Goal: Task Accomplishment & Management: Manage account settings

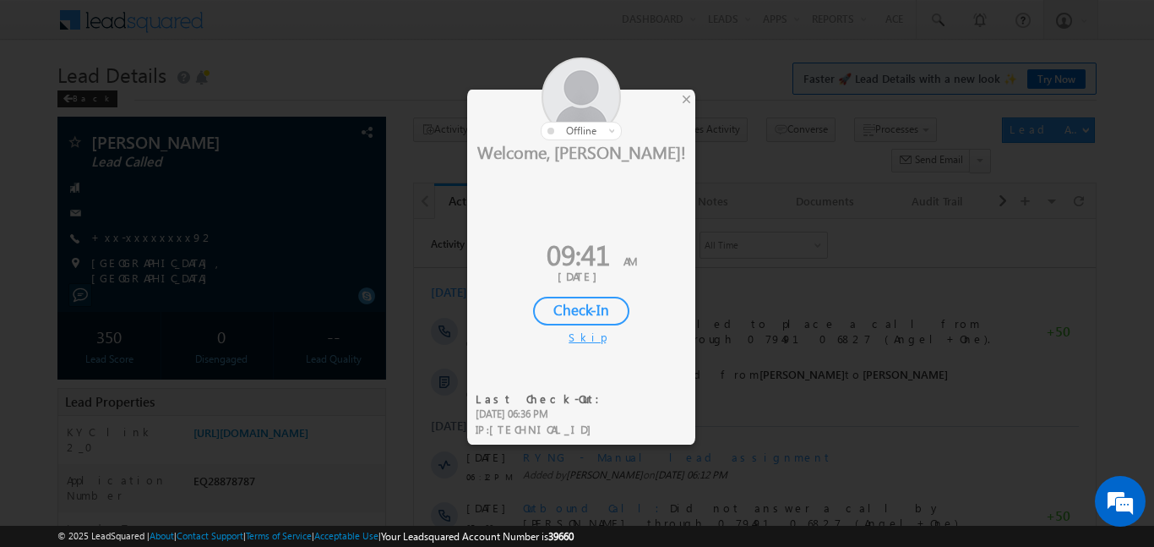
click at [606, 310] on div "Check-In" at bounding box center [581, 310] width 96 height 29
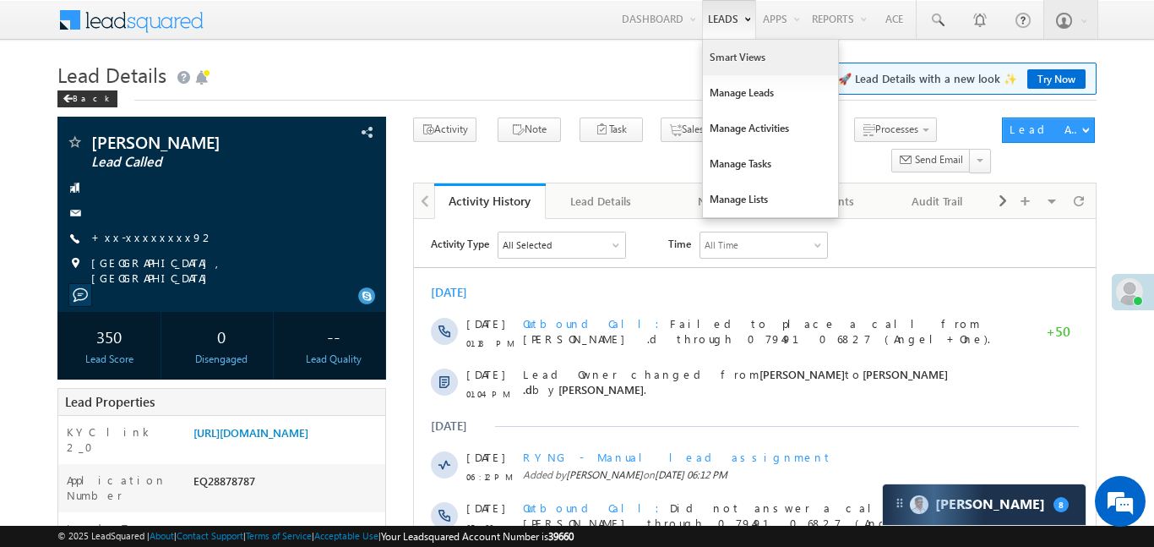
click at [716, 68] on link "Smart Views" at bounding box center [770, 57] width 135 height 35
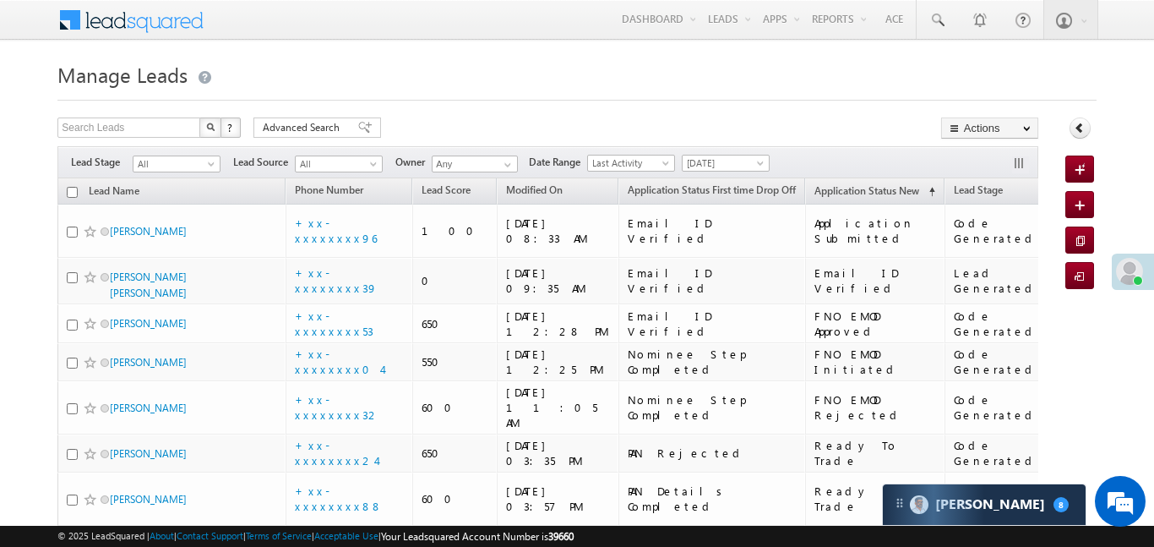
click at [168, 147] on div "Filters Lead Stage All All Lead Source All All Owner Any Any Date Range Go [DAT…" at bounding box center [547, 162] width 980 height 32
click at [192, 162] on span "All" at bounding box center [173, 163] width 80 height 15
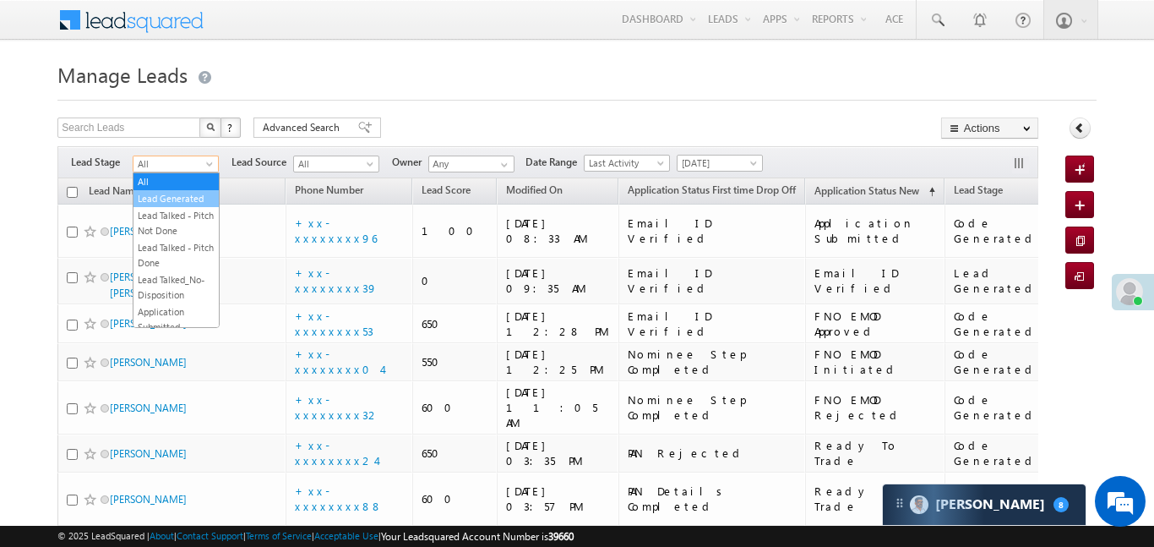
click at [190, 190] on li "Lead Generated" at bounding box center [175, 198] width 85 height 17
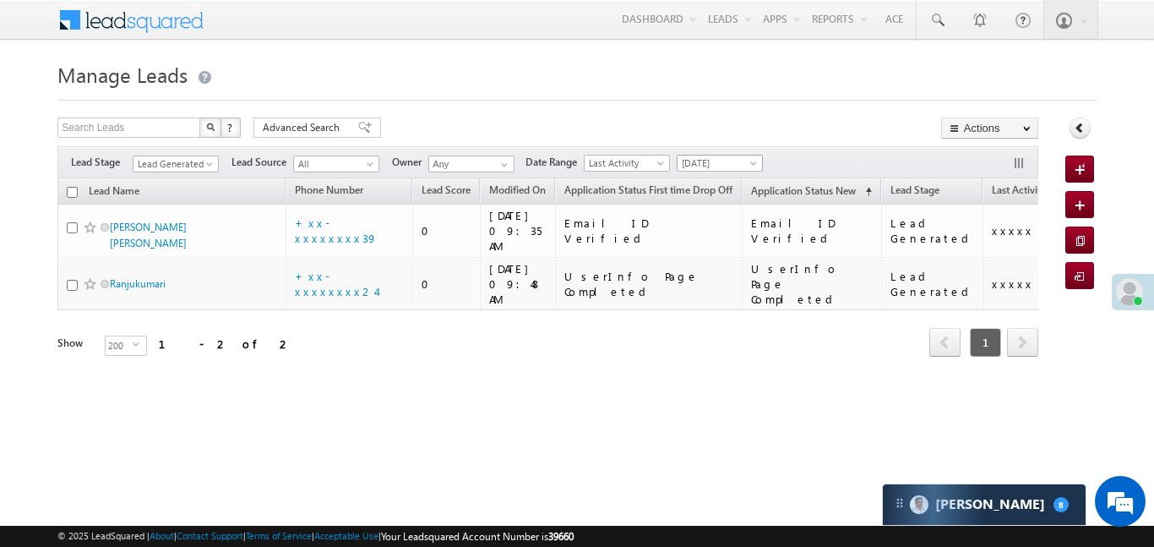
click at [748, 158] on span "[DATE]" at bounding box center [717, 162] width 80 height 15
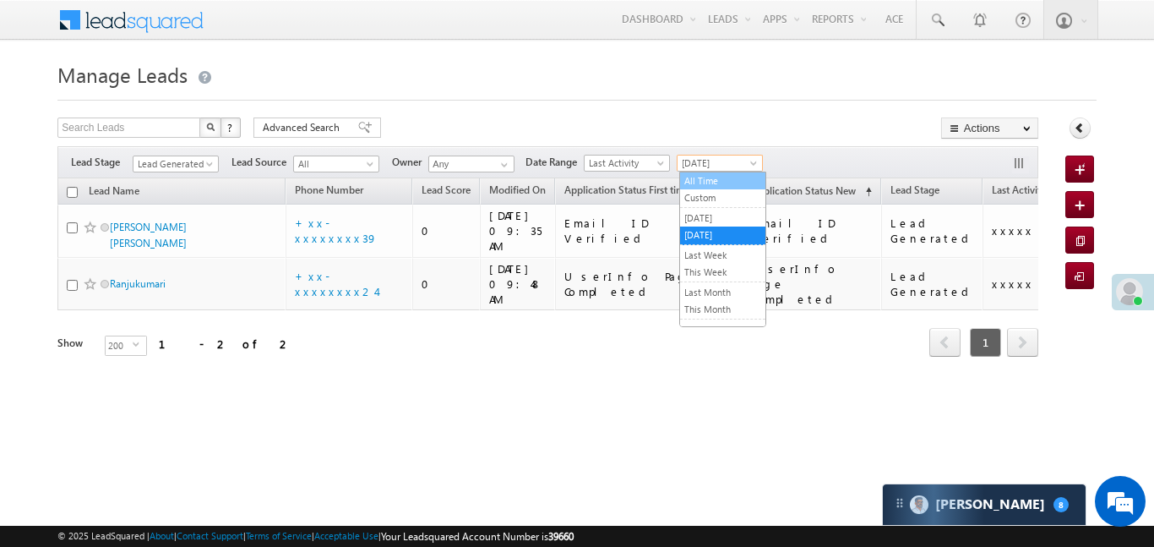
click at [726, 185] on link "All Time" at bounding box center [722, 180] width 85 height 15
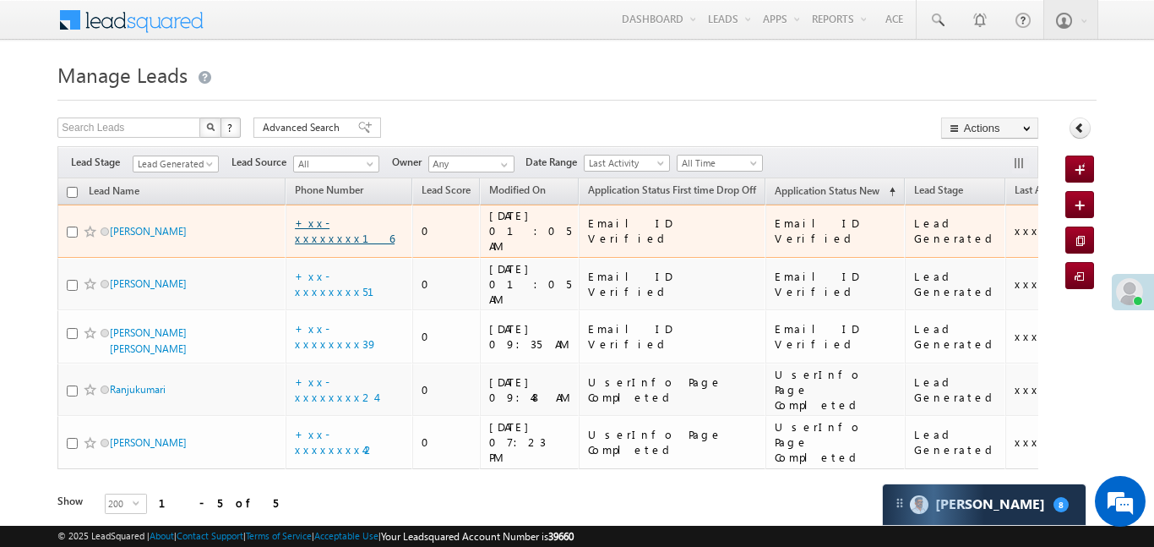
click at [358, 225] on link "+xx-xxxxxxxx16" at bounding box center [345, 230] width 100 height 30
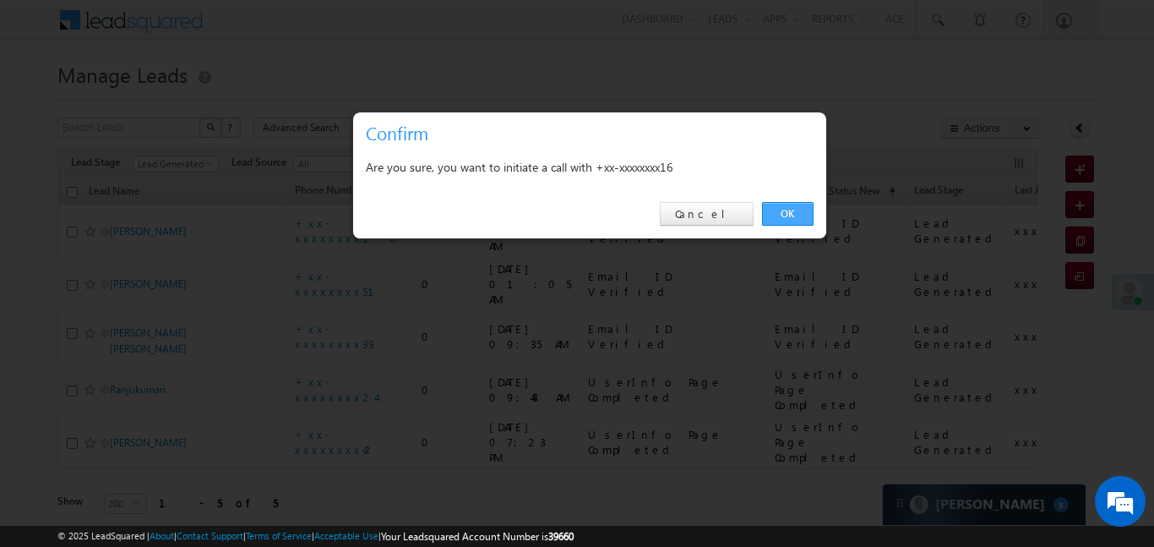
click at [802, 214] on link "OK" at bounding box center [788, 214] width 52 height 24
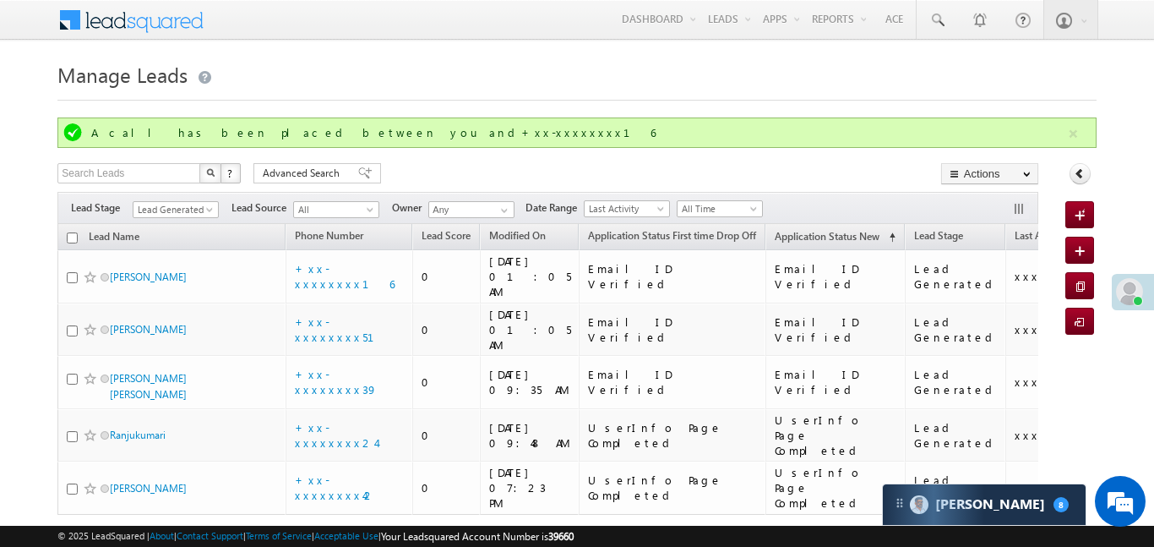
click at [1066, 144] on div "A call has been placed between you and+xx-xxxxxxxx16" at bounding box center [576, 132] width 1038 height 30
click at [1065, 140] on button "button" at bounding box center [1073, 133] width 21 height 21
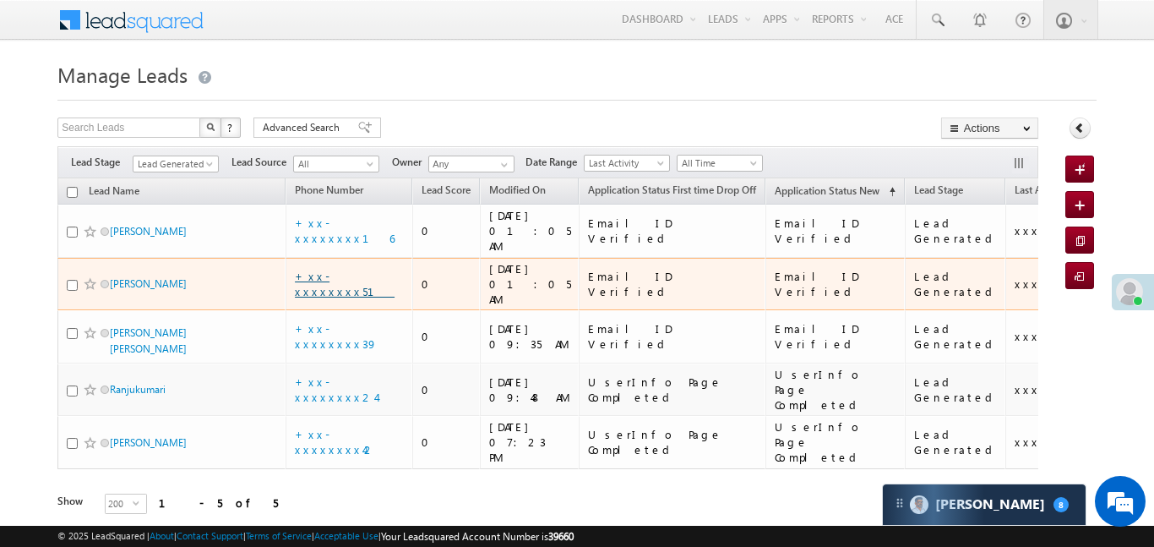
click at [343, 269] on link "+xx-xxxxxxxx51" at bounding box center [345, 284] width 100 height 30
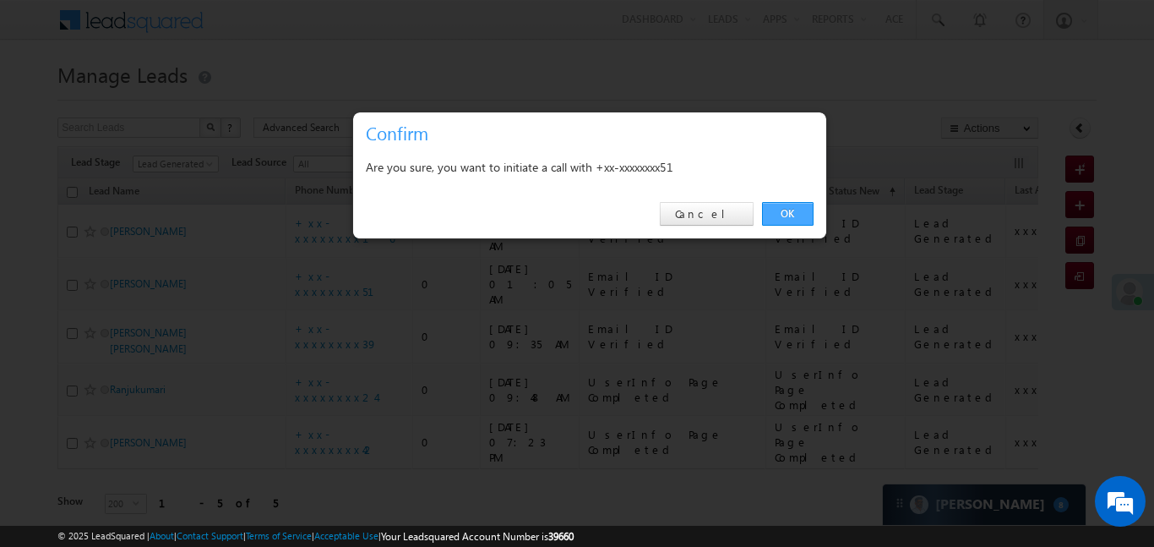
click at [775, 207] on link "OK" at bounding box center [788, 214] width 52 height 24
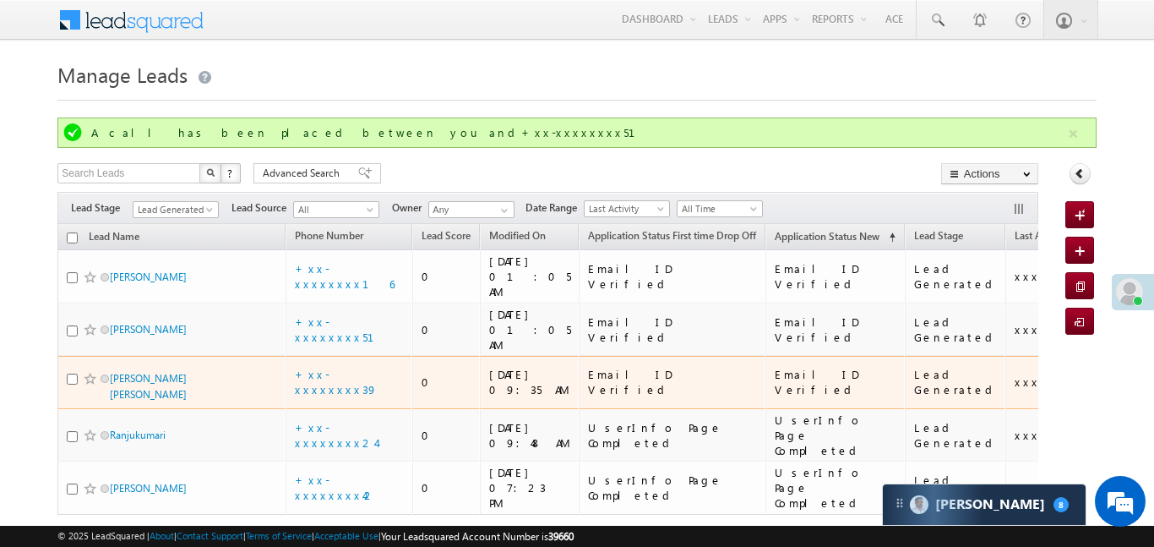
click at [369, 367] on div "+xx-xxxxxxxx39" at bounding box center [350, 382] width 110 height 30
click at [356, 367] on link "+xx-xxxxxxxx39" at bounding box center [336, 382] width 83 height 30
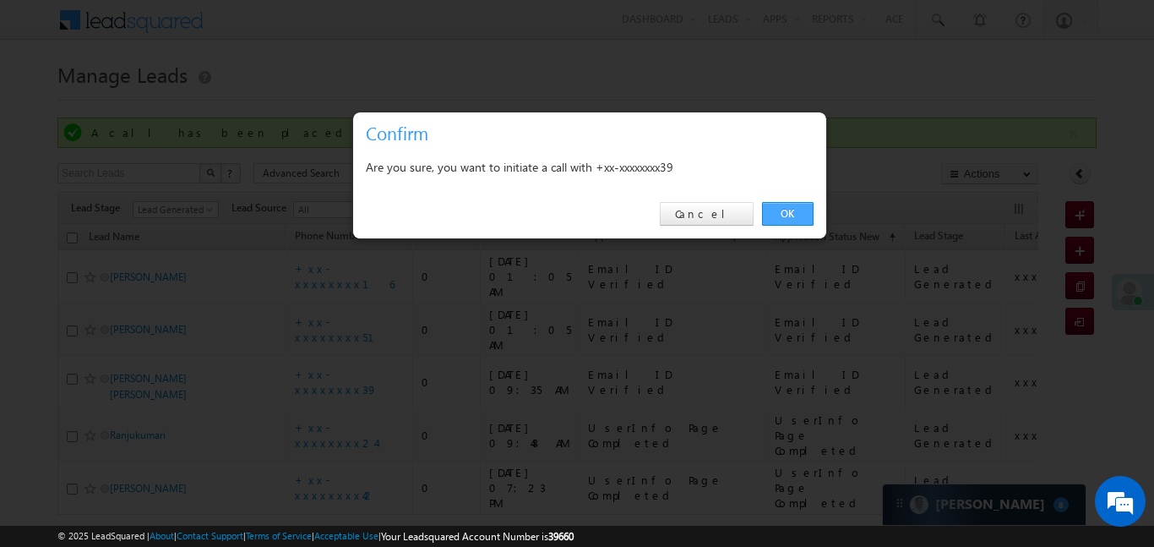
click at [790, 208] on link "OK" at bounding box center [788, 214] width 52 height 24
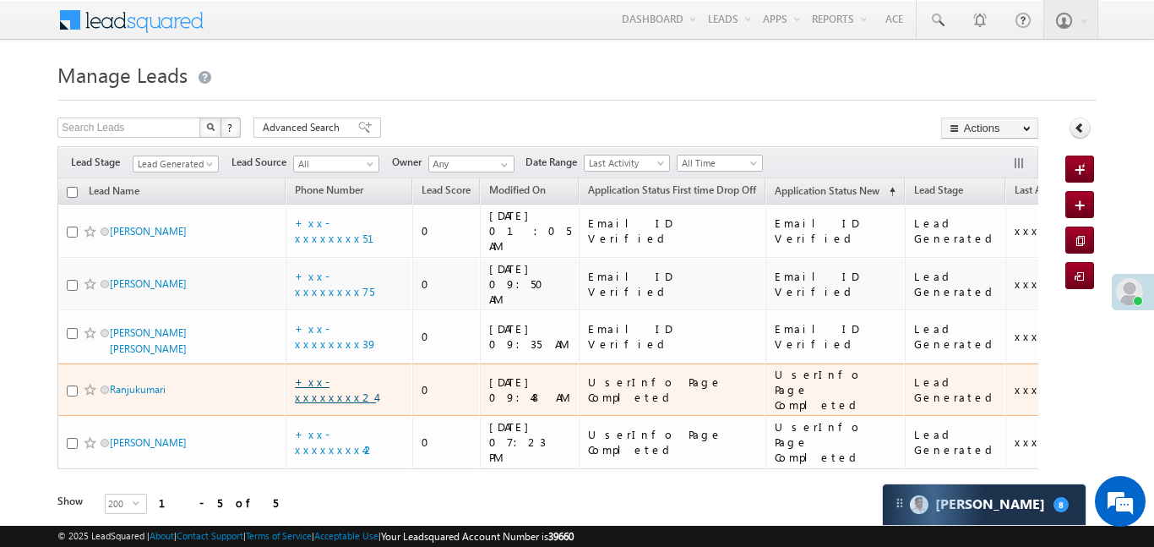
click at [332, 374] on link "+xx-xxxxxxxx24" at bounding box center [335, 389] width 81 height 30
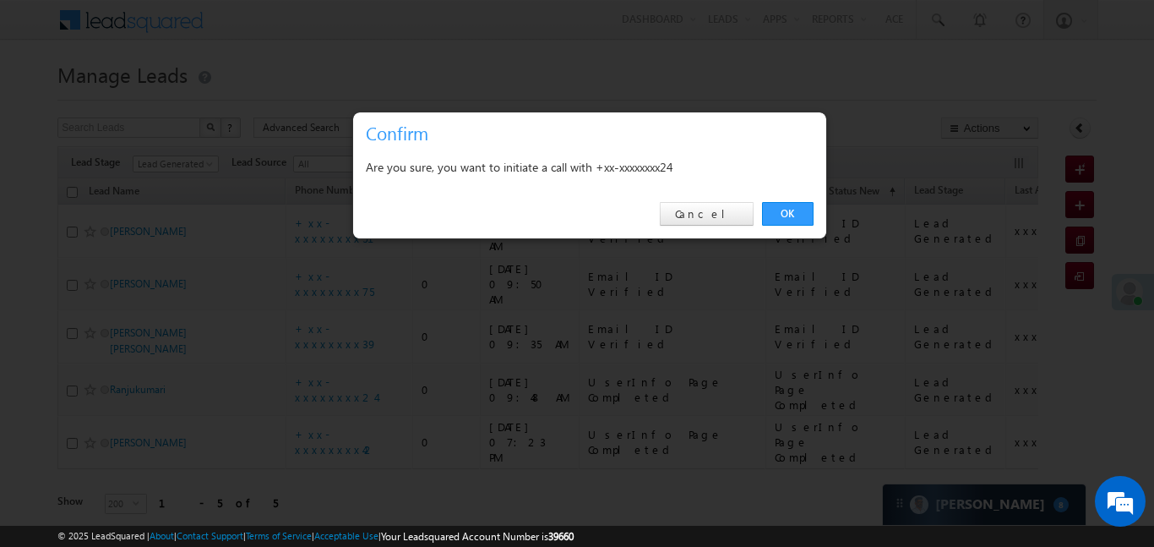
click at [804, 199] on div "OK Cancel" at bounding box center [589, 214] width 473 height 48
click at [792, 214] on link "OK" at bounding box center [788, 214] width 52 height 24
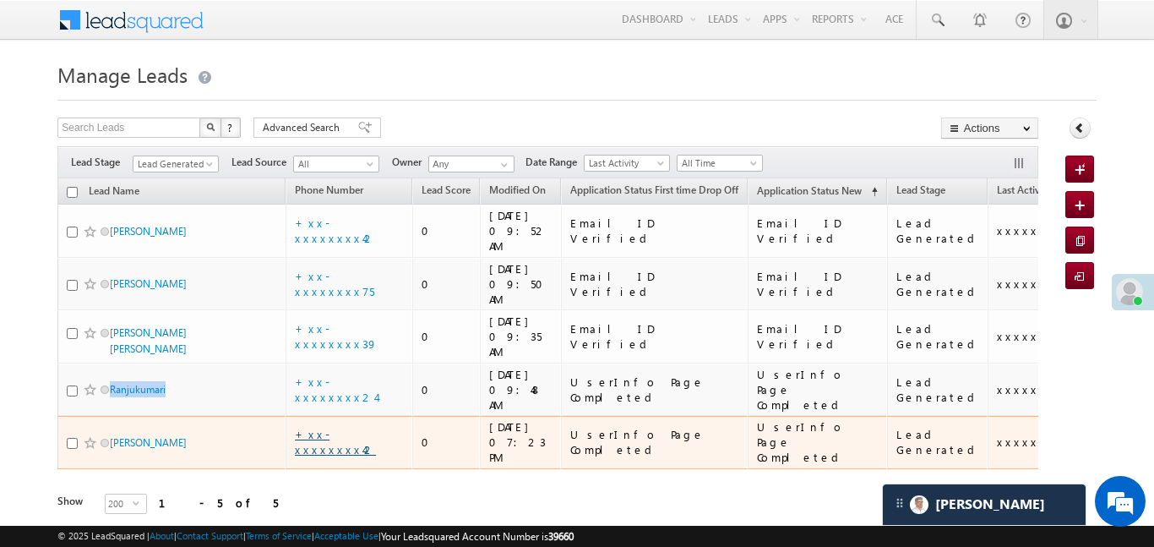
click at [343, 427] on link "+xx-xxxxxxxx42" at bounding box center [335, 442] width 81 height 30
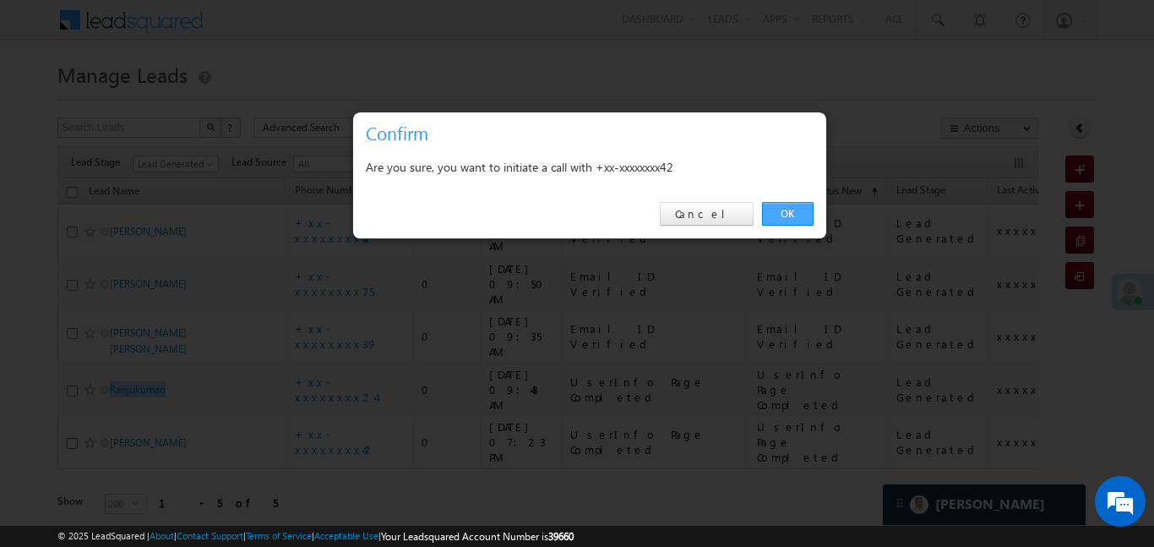
click at [791, 210] on link "OK" at bounding box center [788, 214] width 52 height 24
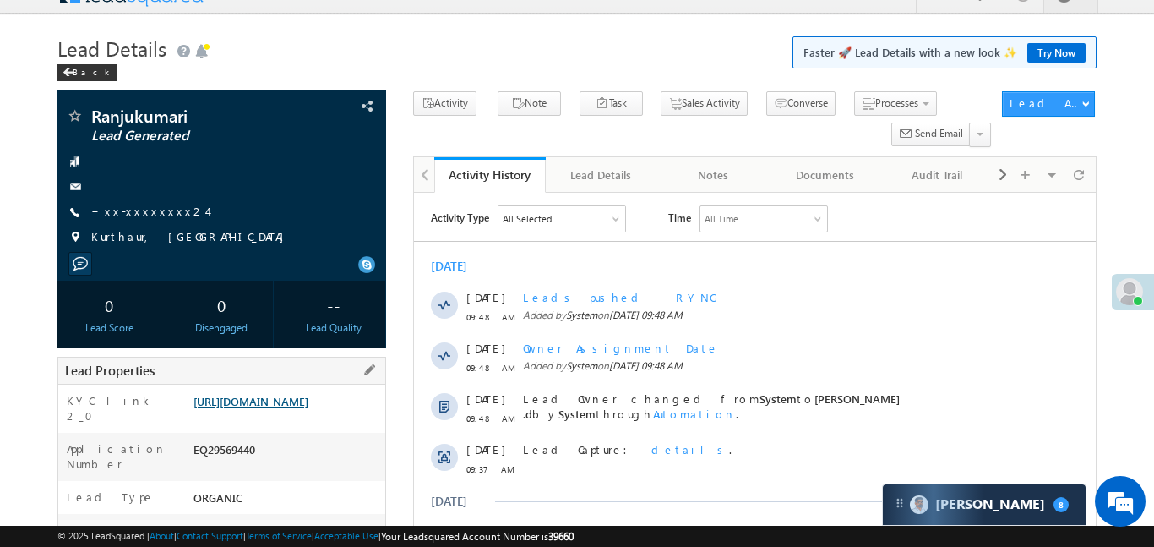
click at [262, 400] on link "[URL][DOMAIN_NAME]" at bounding box center [250, 401] width 115 height 14
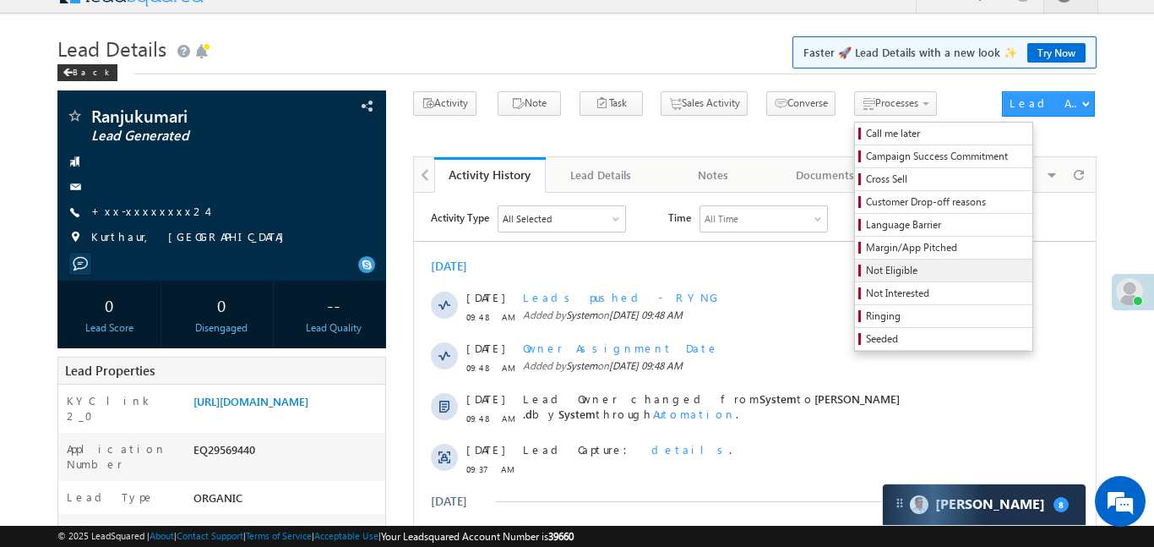
click at [873, 274] on span "Not Eligible" at bounding box center [946, 270] width 160 height 15
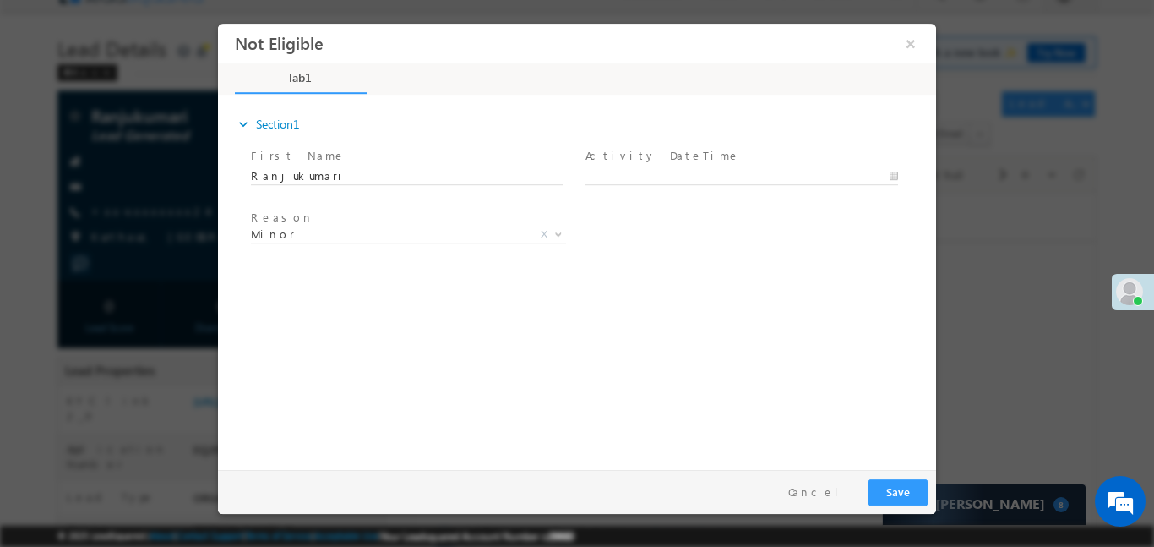
click at [742, 166] on span at bounding box center [749, 175] width 328 height 19
type input "26/09/25 9:53 AM"
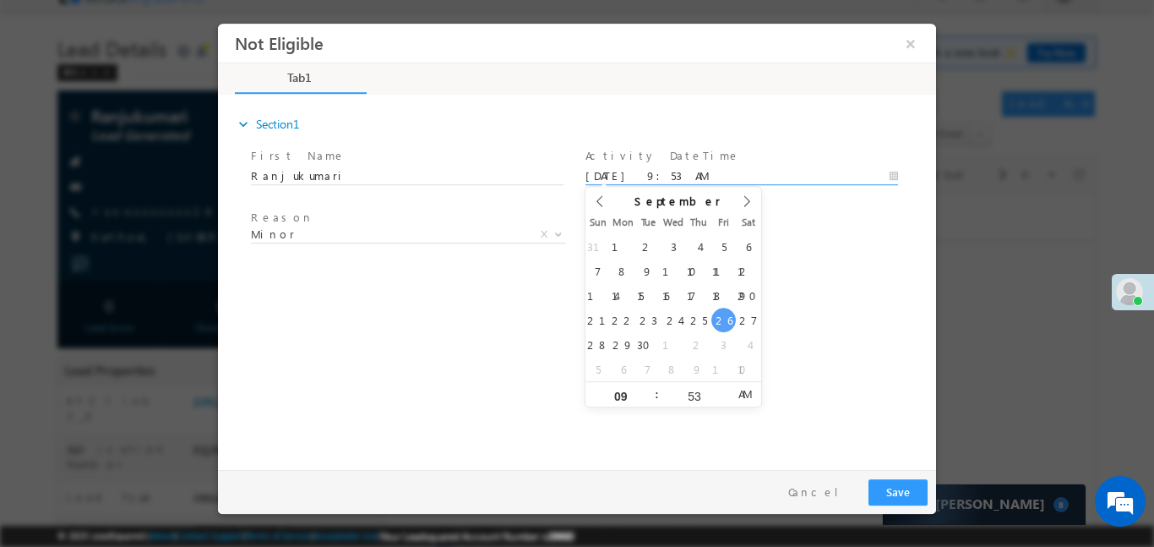
click at [736, 177] on input "26/09/25 9:53 AM" at bounding box center [741, 175] width 313 height 17
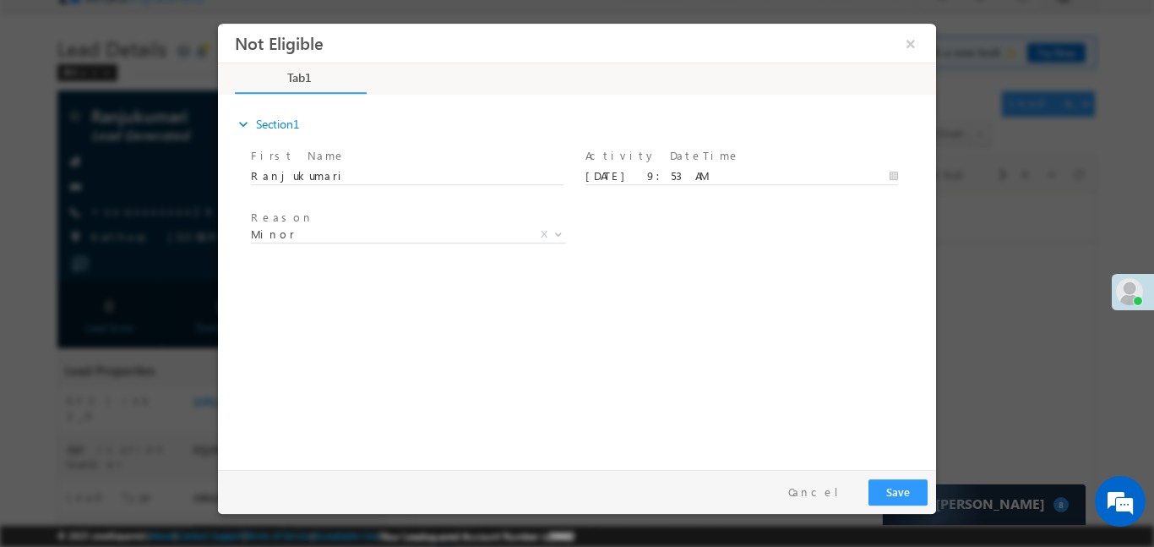
drag, startPoint x: 933, startPoint y: 491, endPoint x: 916, endPoint y: 495, distance: 16.6
click at [929, 491] on div "Pay & Save Save Cancel" at bounding box center [581, 491] width 726 height 44
click at [906, 499] on button "Save" at bounding box center [897, 491] width 59 height 26
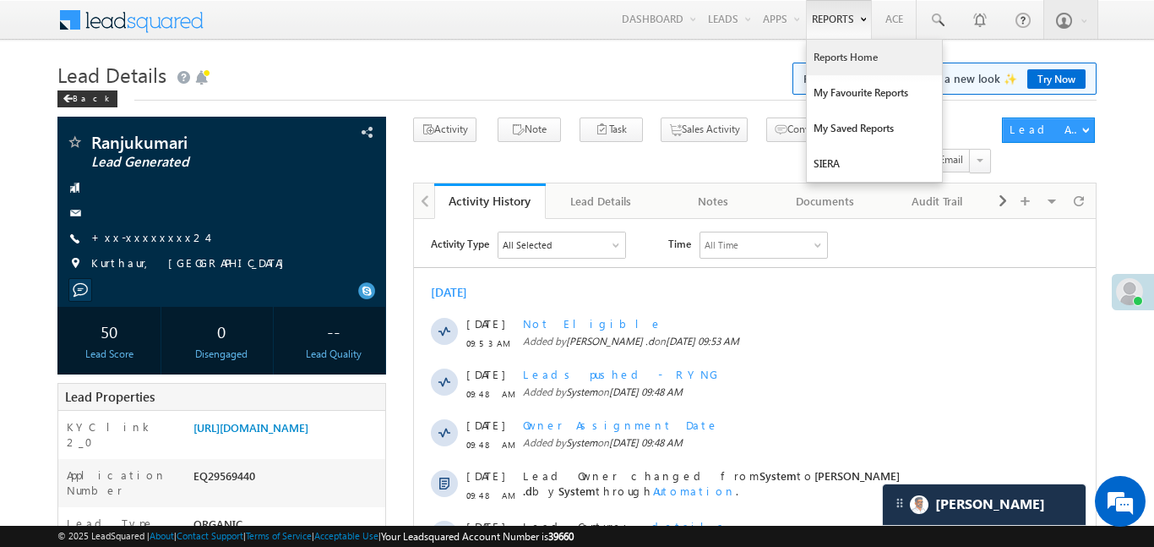
click at [868, 67] on link "Reports Home" at bounding box center [874, 57] width 135 height 35
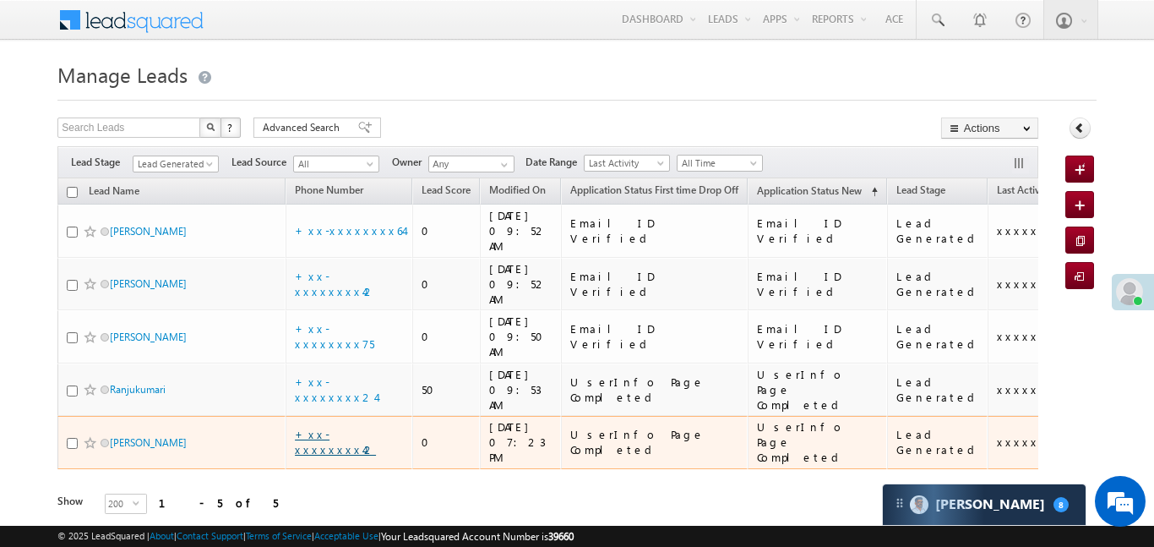
click at [346, 427] on link "+xx-xxxxxxxx42" at bounding box center [335, 442] width 81 height 30
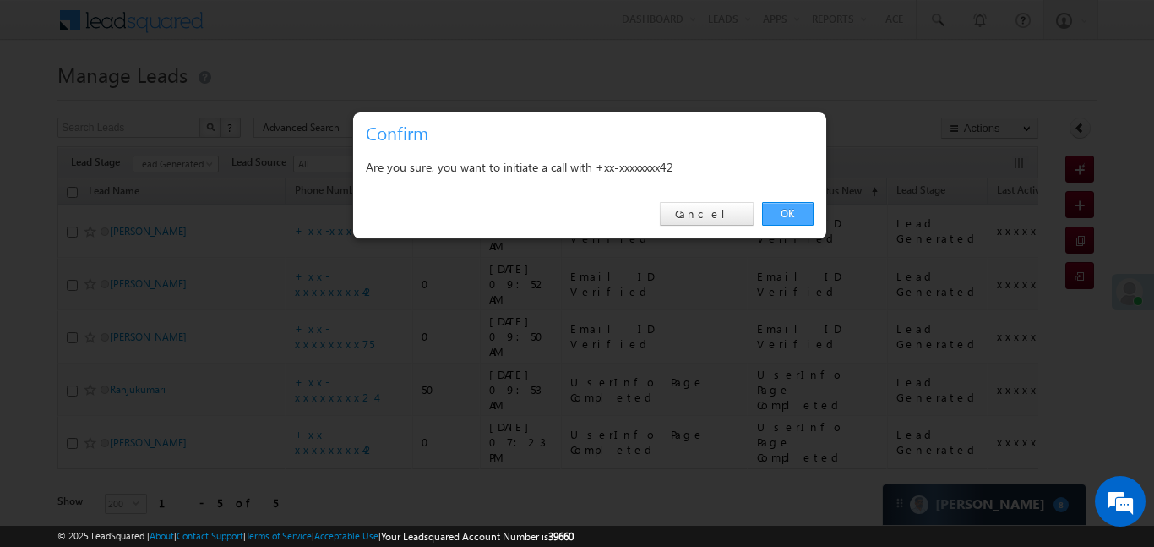
click at [802, 207] on link "OK" at bounding box center [788, 214] width 52 height 24
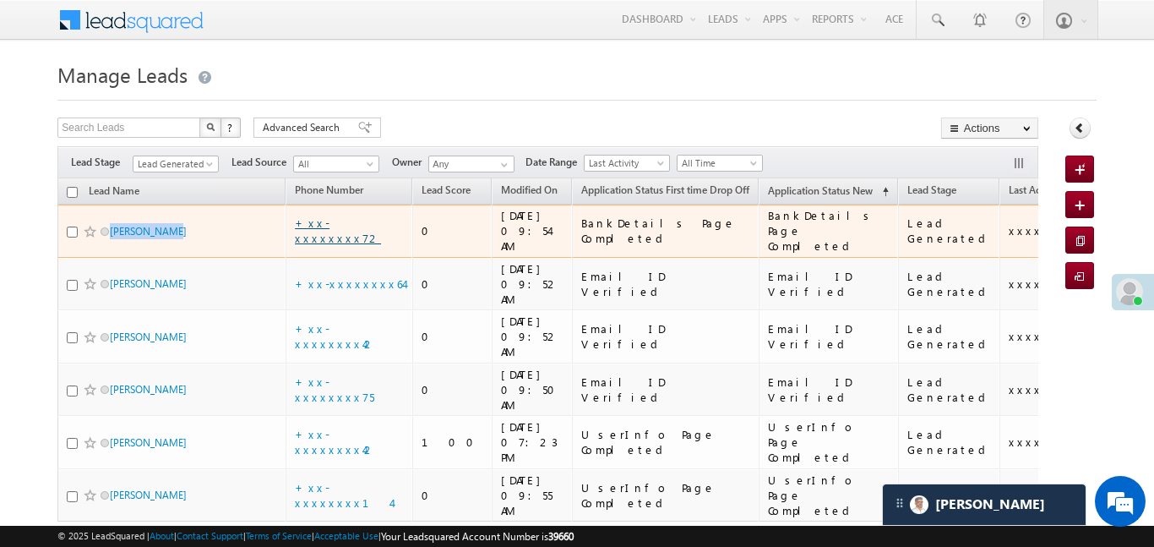
click at [339, 223] on link "+xx-xxxxxxxx72" at bounding box center [338, 230] width 86 height 30
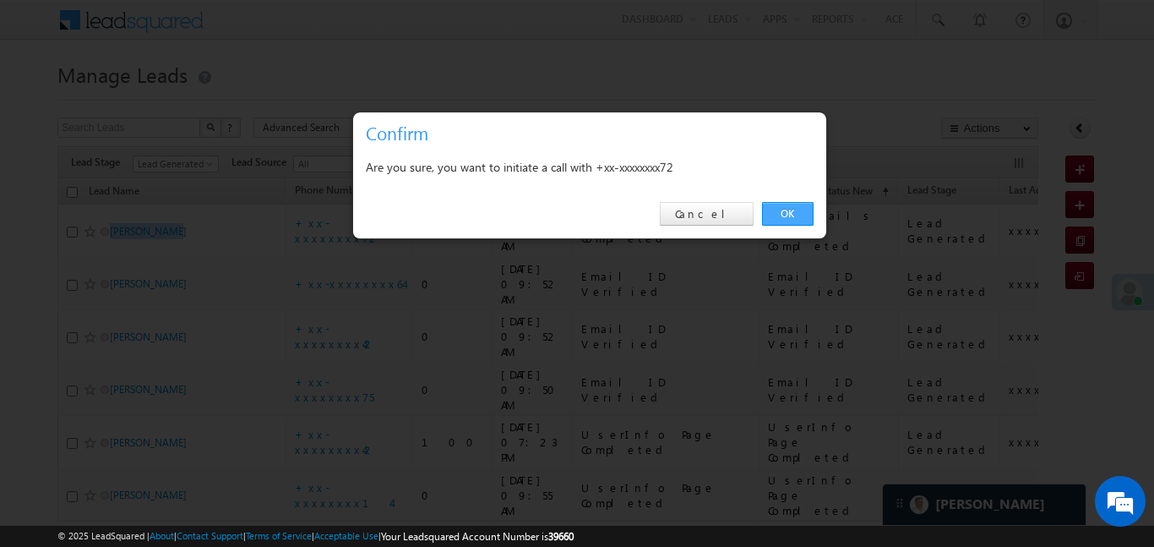
click at [797, 218] on link "OK" at bounding box center [788, 214] width 52 height 24
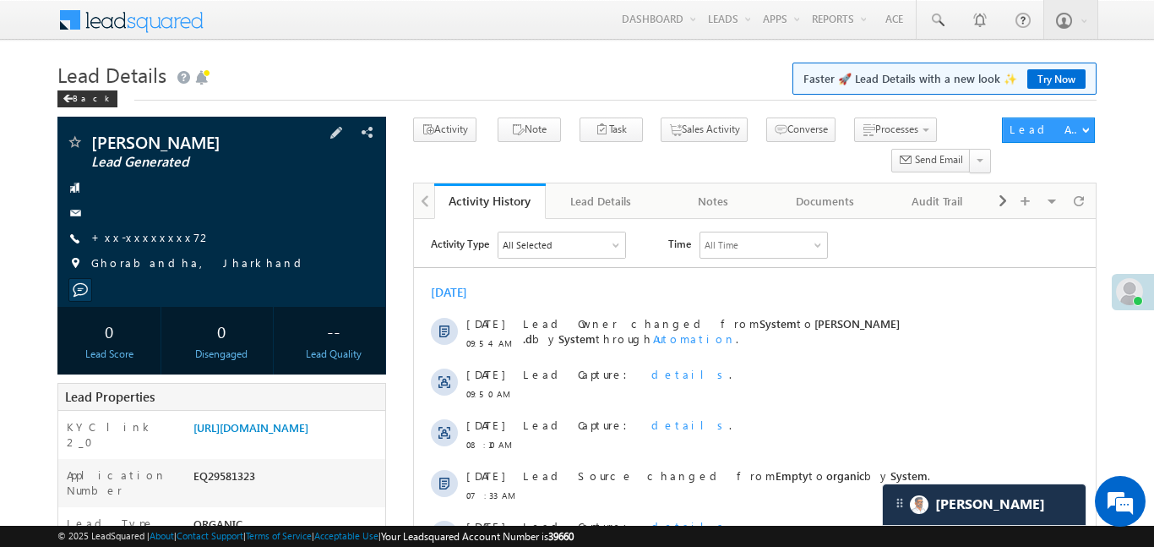
click at [128, 252] on div "[PERSON_NAME] Lead Generated +xx-xxxxxxxx72" at bounding box center [222, 206] width 312 height 147
click at [128, 249] on div "[PERSON_NAME] Lead Generated +xx-xxxxxxxx72" at bounding box center [222, 206] width 312 height 147
click at [129, 247] on div "[PERSON_NAME] Lead Generated +xx-xxxxxxxx72" at bounding box center [222, 206] width 312 height 147
click at [133, 239] on link "+xx-xxxxxxxx72" at bounding box center [151, 237] width 121 height 14
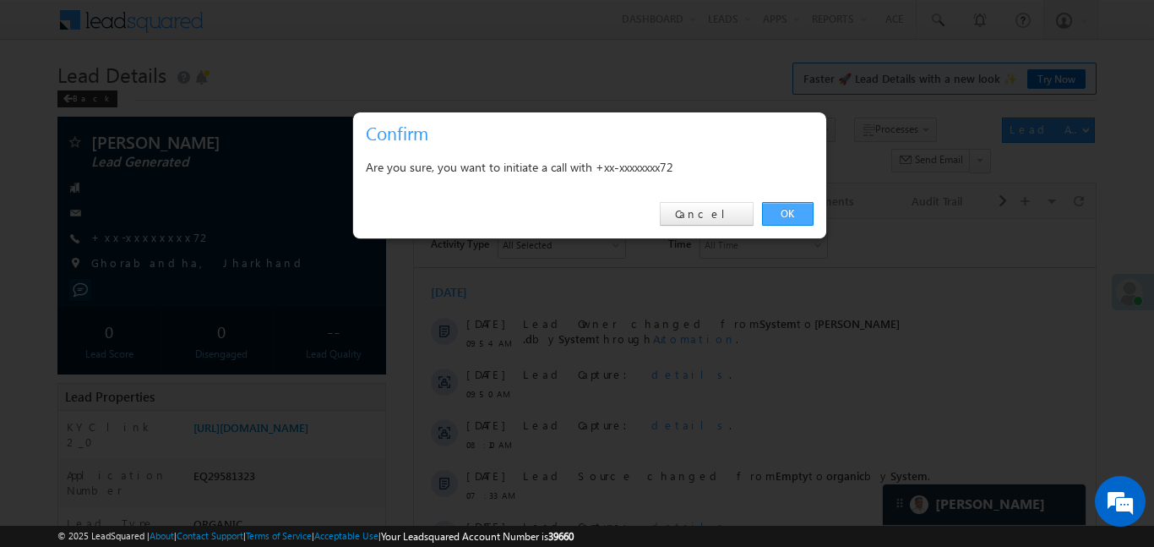
click at [801, 211] on link "OK" at bounding box center [788, 214] width 52 height 24
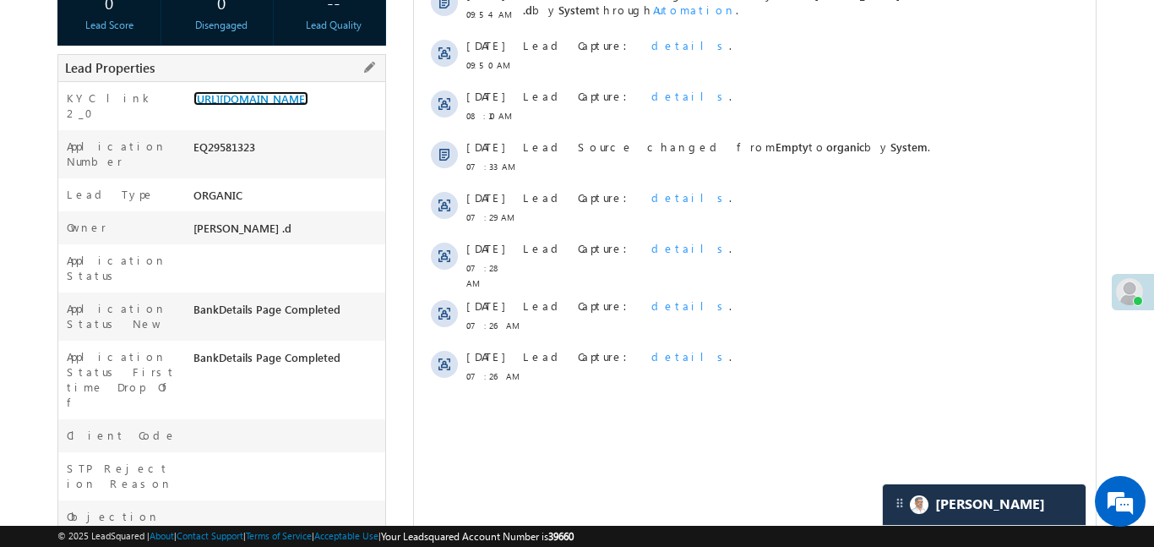
scroll to position [386, 0]
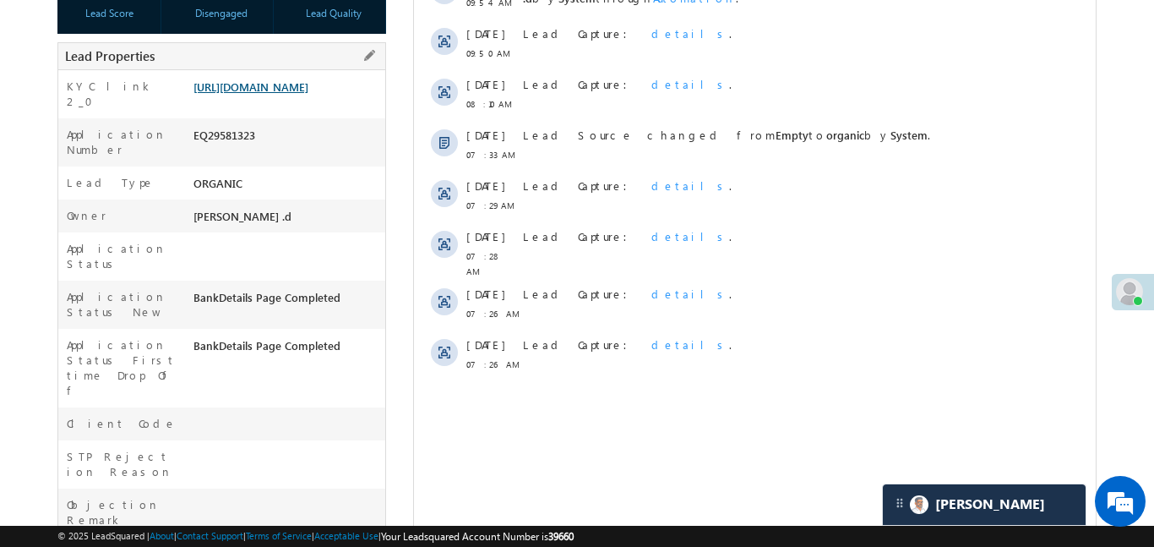
click at [303, 94] on link "[URL][DOMAIN_NAME]" at bounding box center [250, 86] width 115 height 14
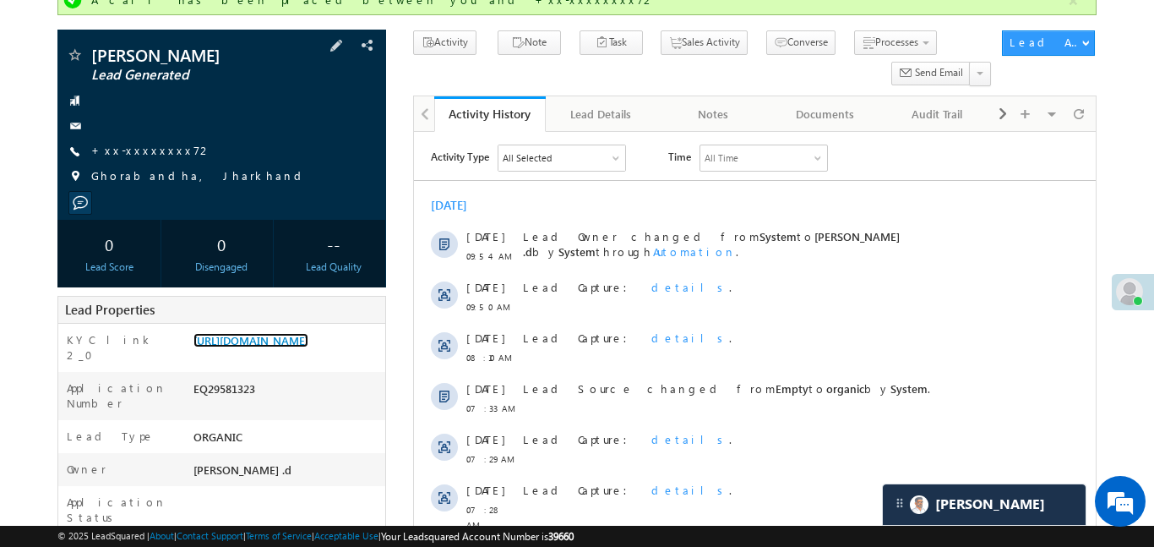
scroll to position [0, 0]
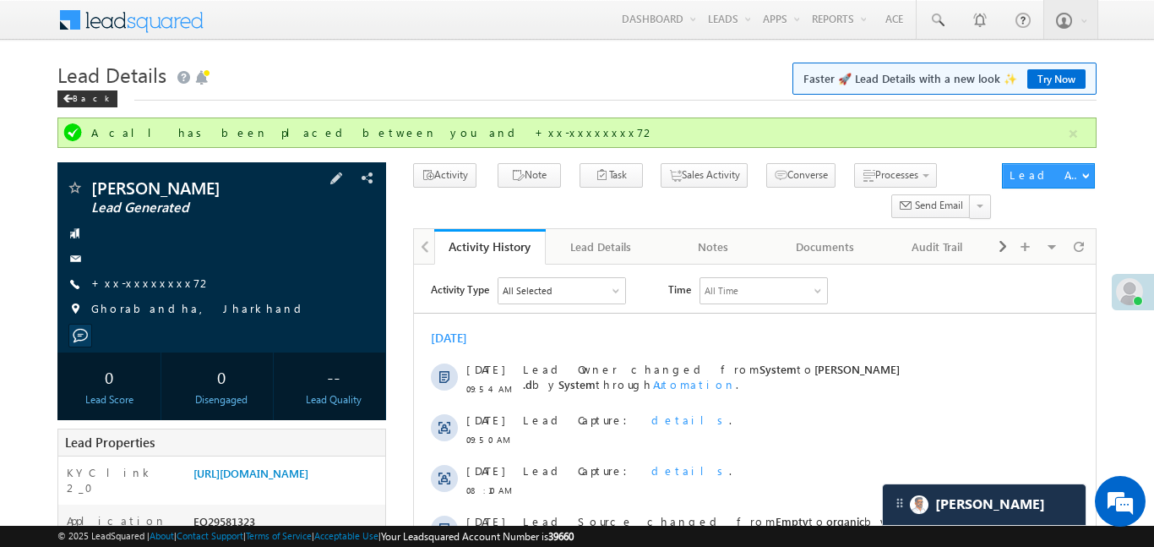
click at [153, 274] on div "Aayush kumar Lead Generated +xx-xxxxxxxx72" at bounding box center [222, 252] width 312 height 147
click at [147, 282] on link "+xx-xxxxxxxx72" at bounding box center [151, 282] width 121 height 14
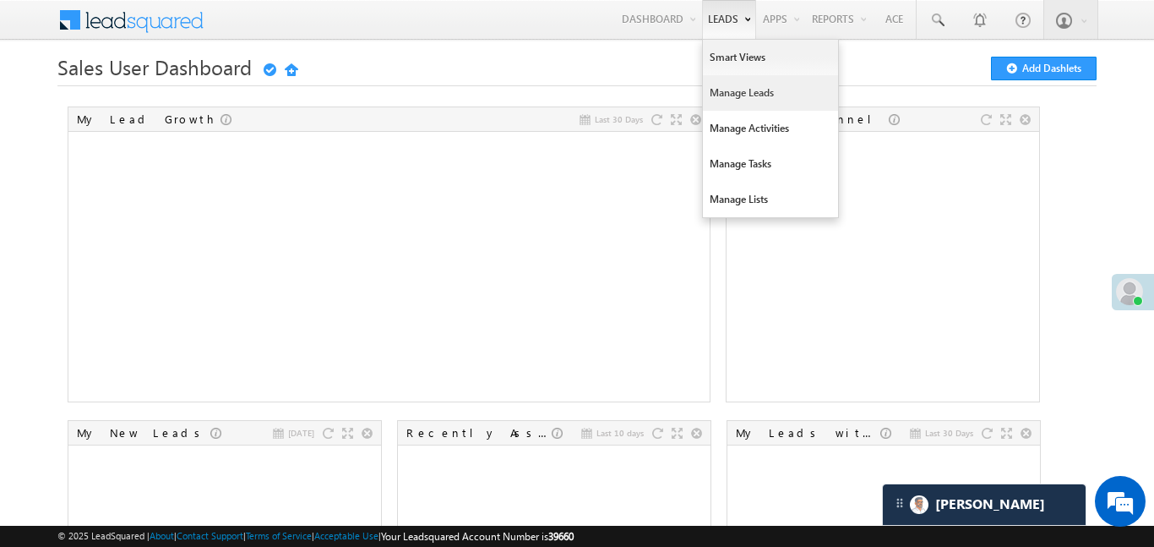
click at [731, 102] on link "Manage Leads" at bounding box center [770, 92] width 135 height 35
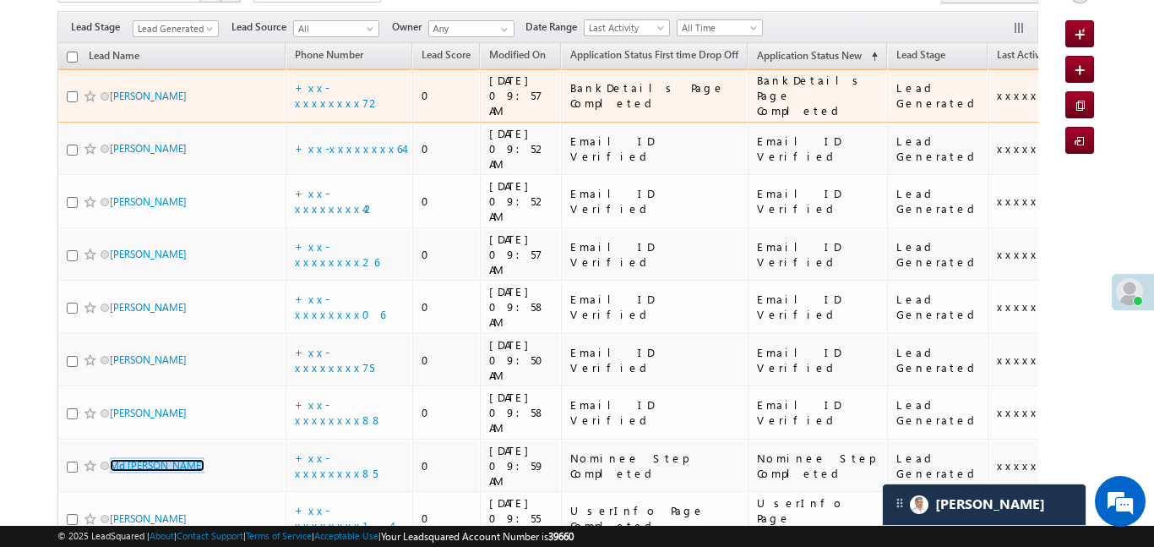
scroll to position [139, 0]
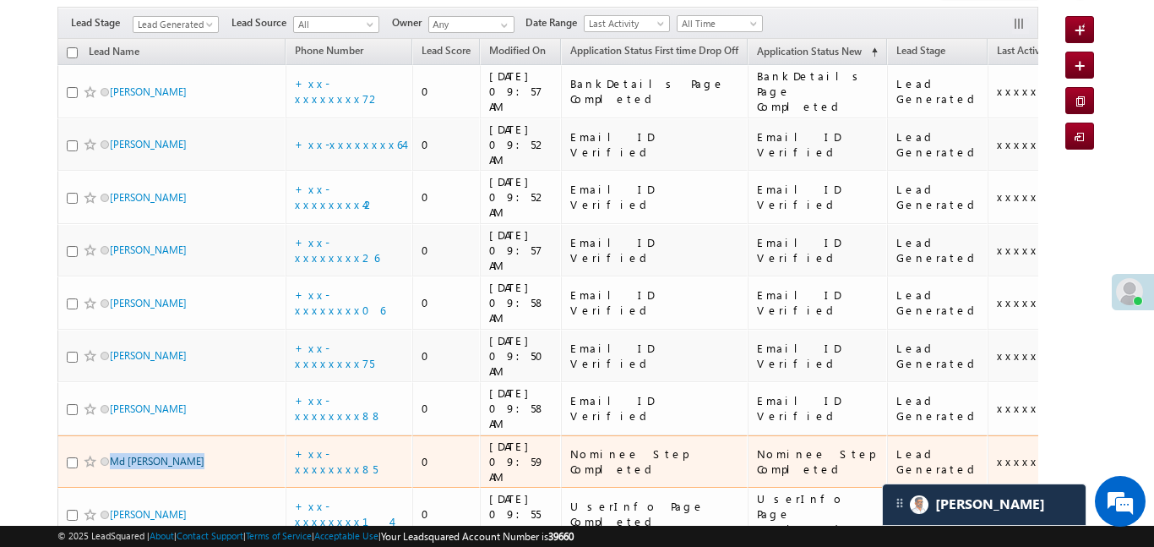
click at [337, 16] on div "Search Leads X ? 9 results found Advanced Search Advanced Search Advanced searc…" at bounding box center [547, 305] width 981 height 655
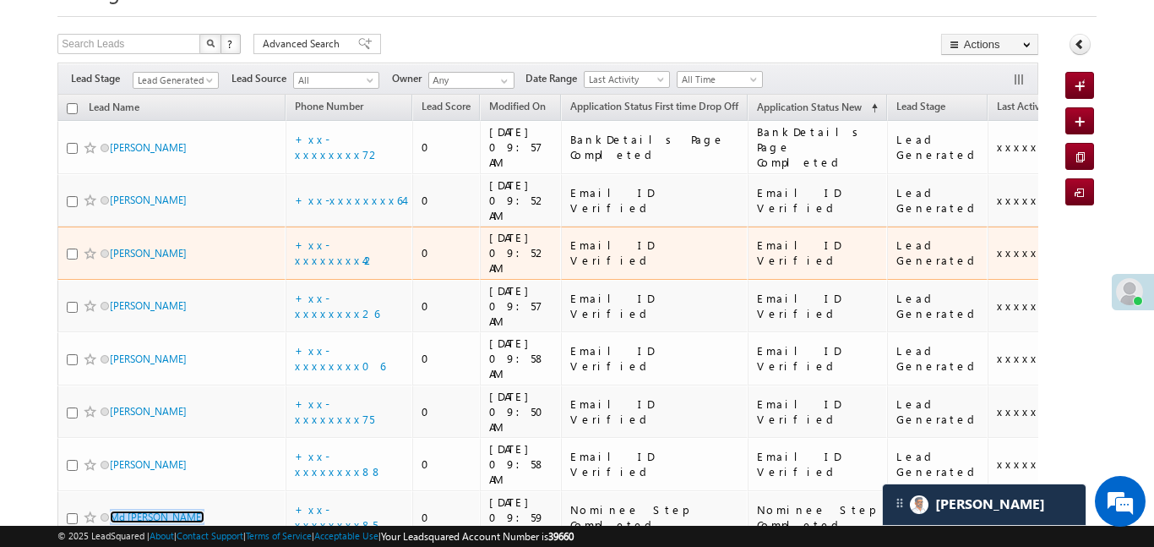
scroll to position [0, 0]
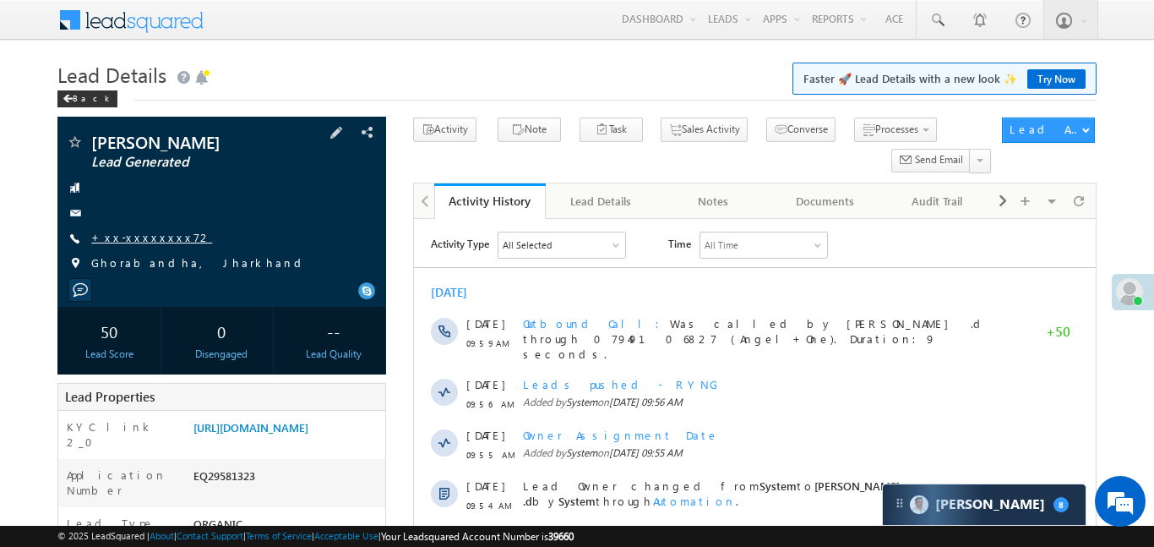
click at [142, 239] on link "+xx-xxxxxxxx72" at bounding box center [151, 237] width 121 height 14
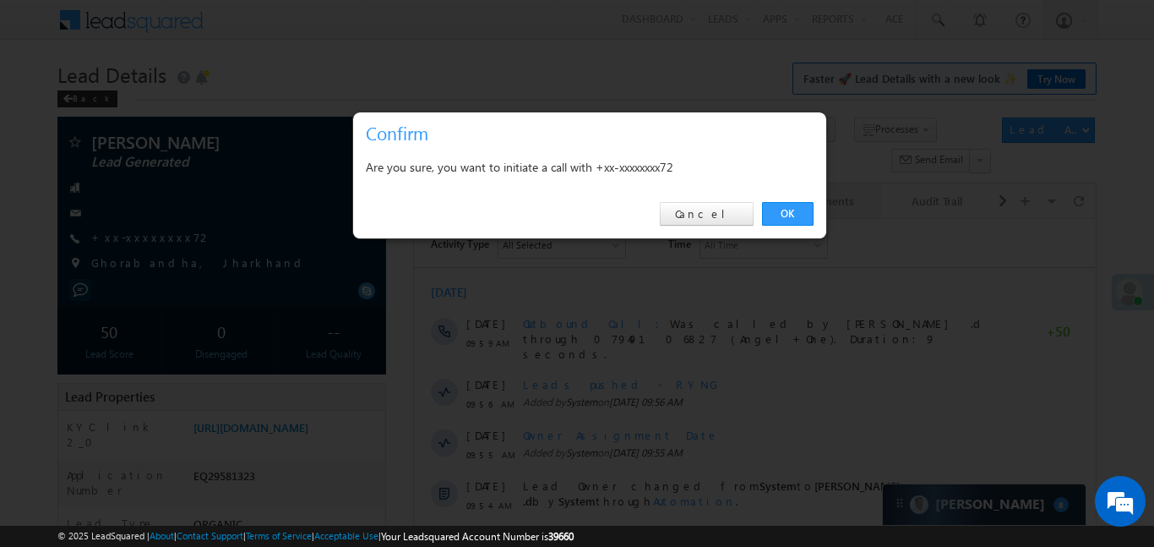
click at [808, 211] on link "OK" at bounding box center [788, 214] width 52 height 24
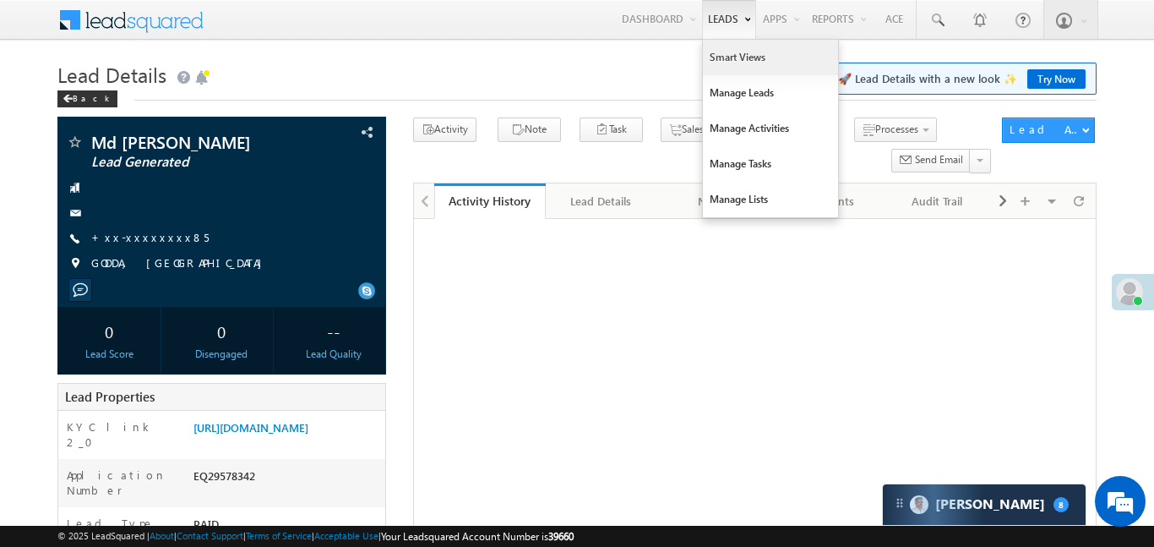
click at [726, 42] on link "Smart Views" at bounding box center [770, 57] width 135 height 35
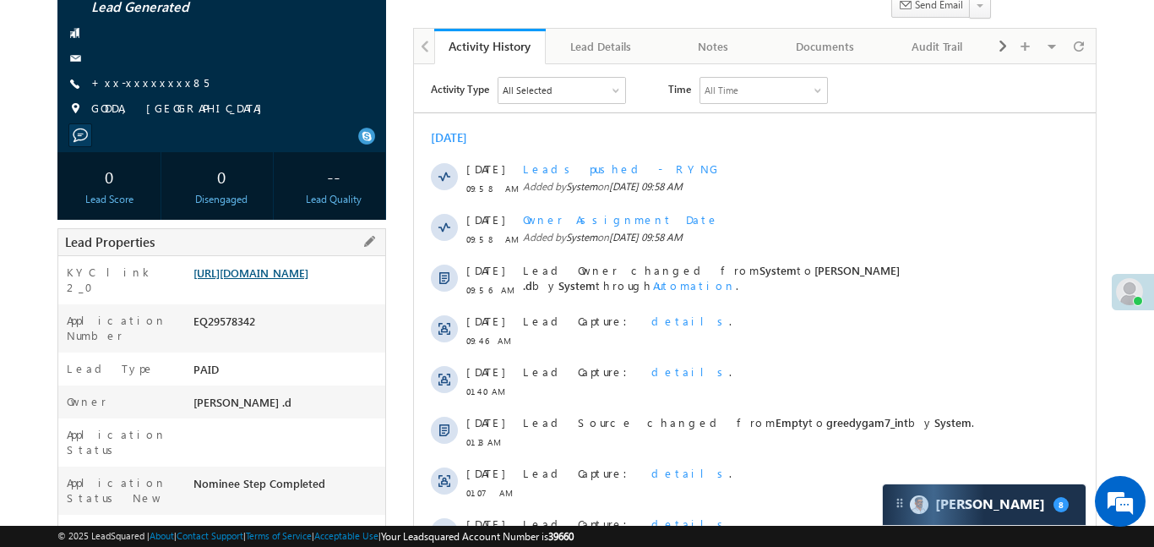
scroll to position [222, 0]
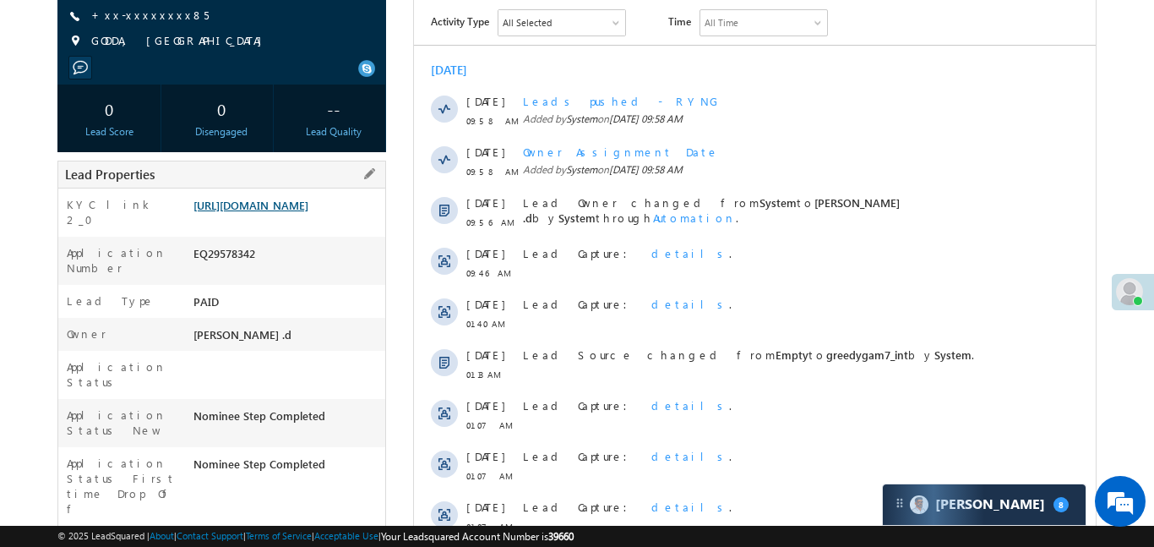
click at [308, 212] on link "[URL][DOMAIN_NAME]" at bounding box center [250, 205] width 115 height 14
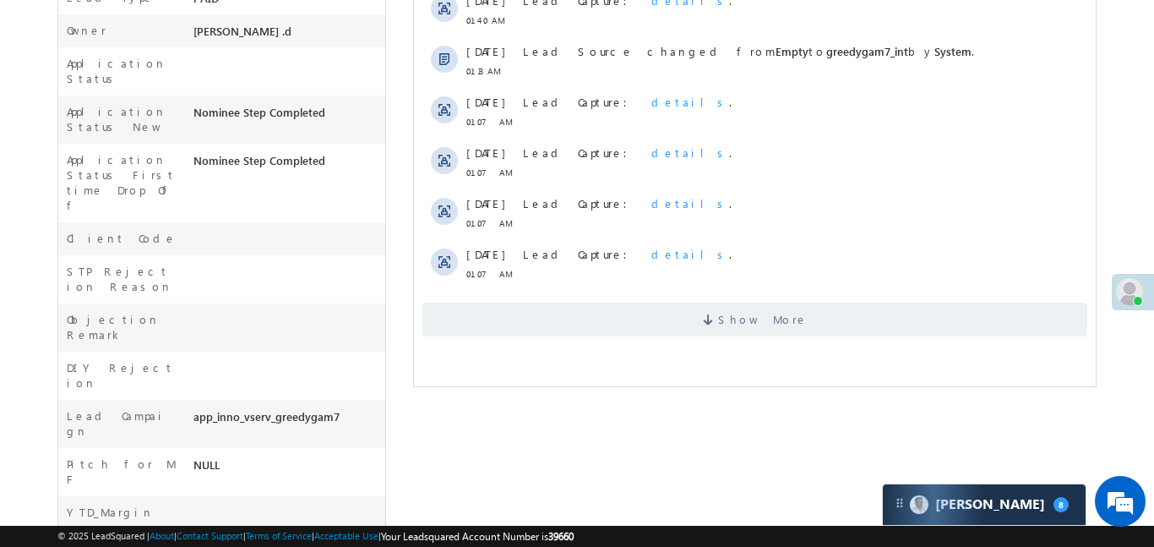
scroll to position [705, 0]
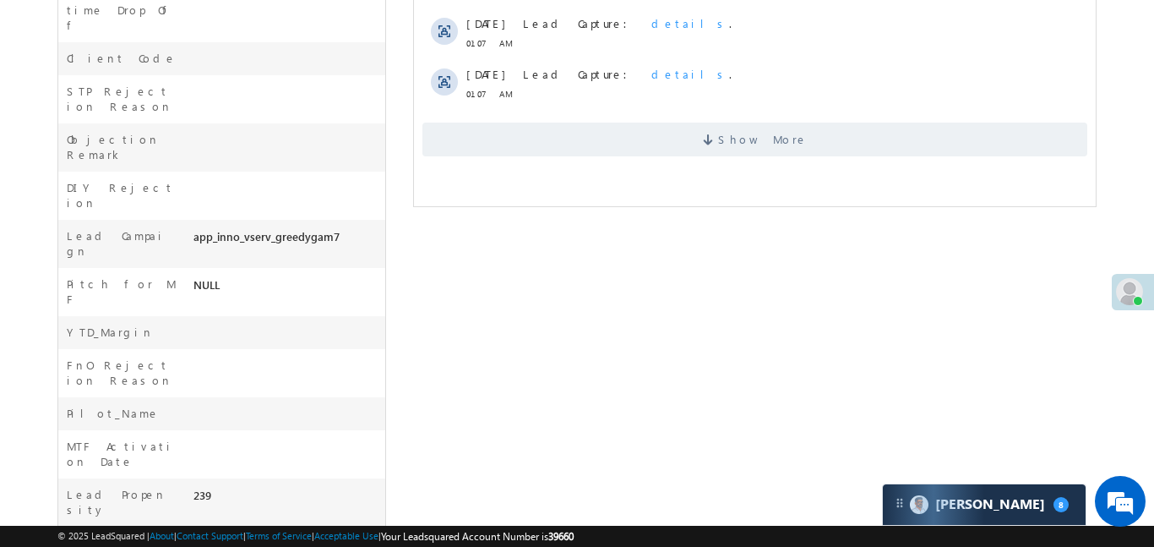
click at [592, 121] on div "Show More" at bounding box center [754, 133] width 682 height 46
click at [588, 133] on span "Show More" at bounding box center [753, 139] width 665 height 34
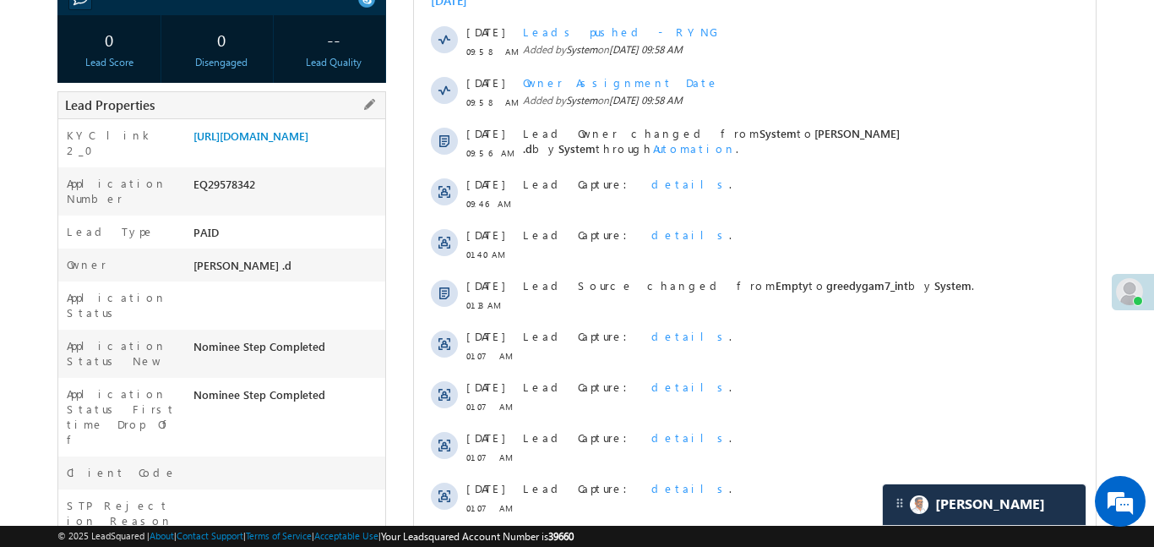
scroll to position [200, 0]
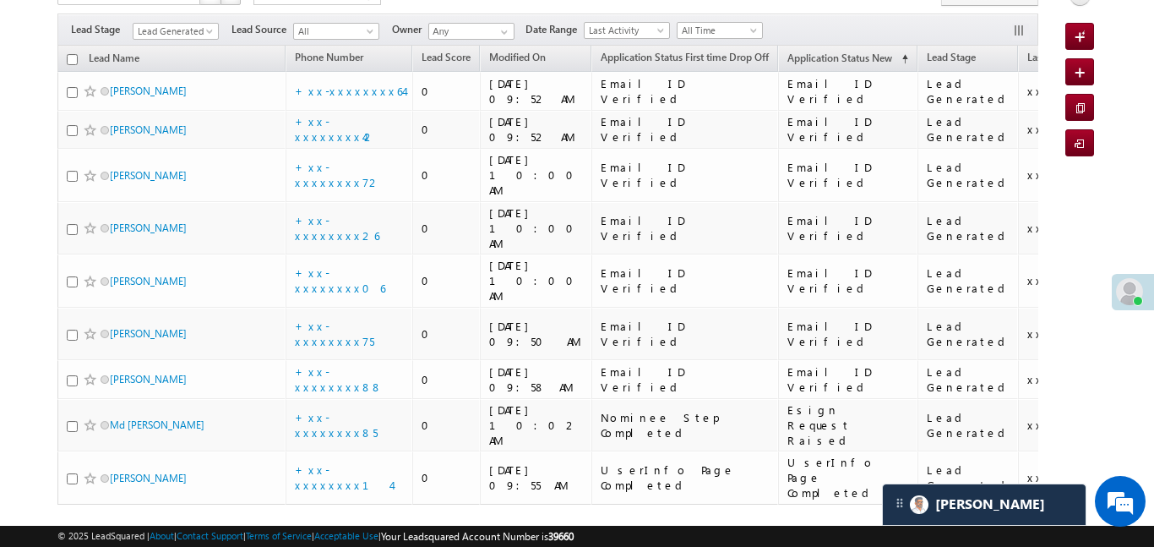
scroll to position [139, 0]
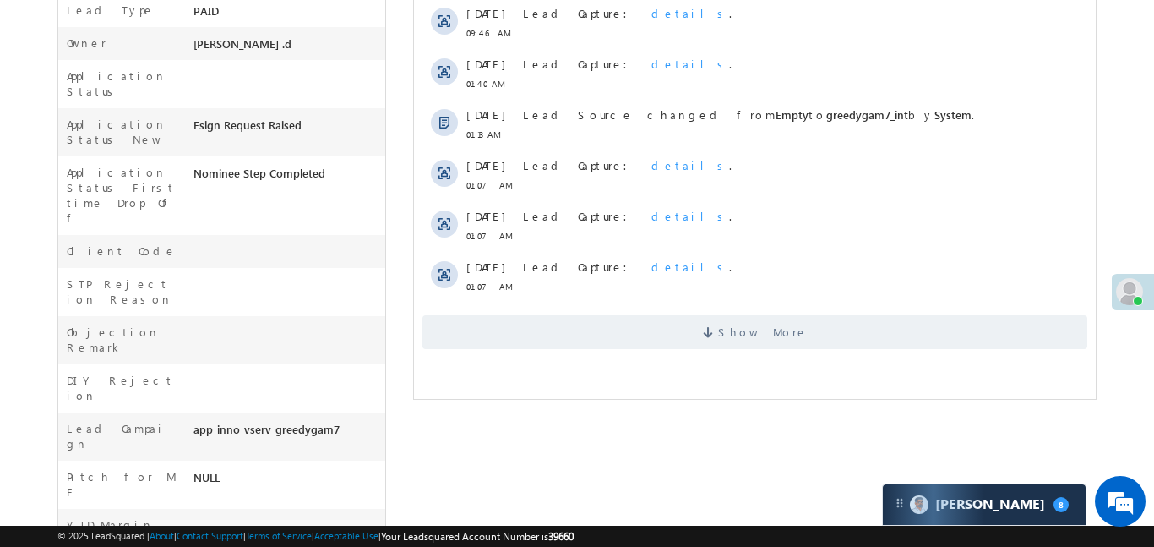
scroll to position [514, 0]
click at [867, 324] on span "Show More" at bounding box center [753, 330] width 665 height 34
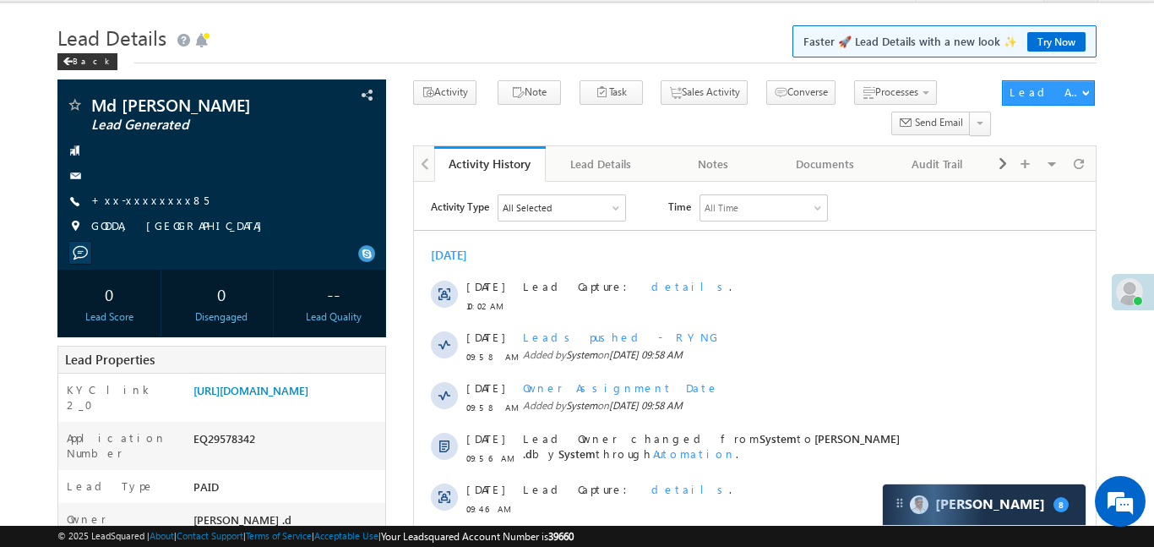
scroll to position [0, 0]
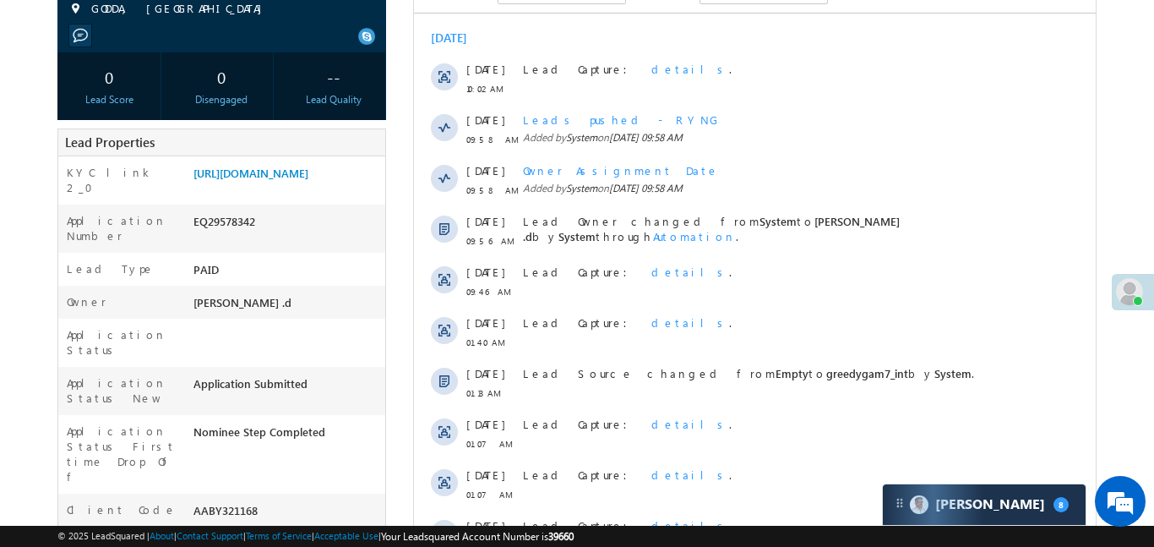
scroll to position [3, 0]
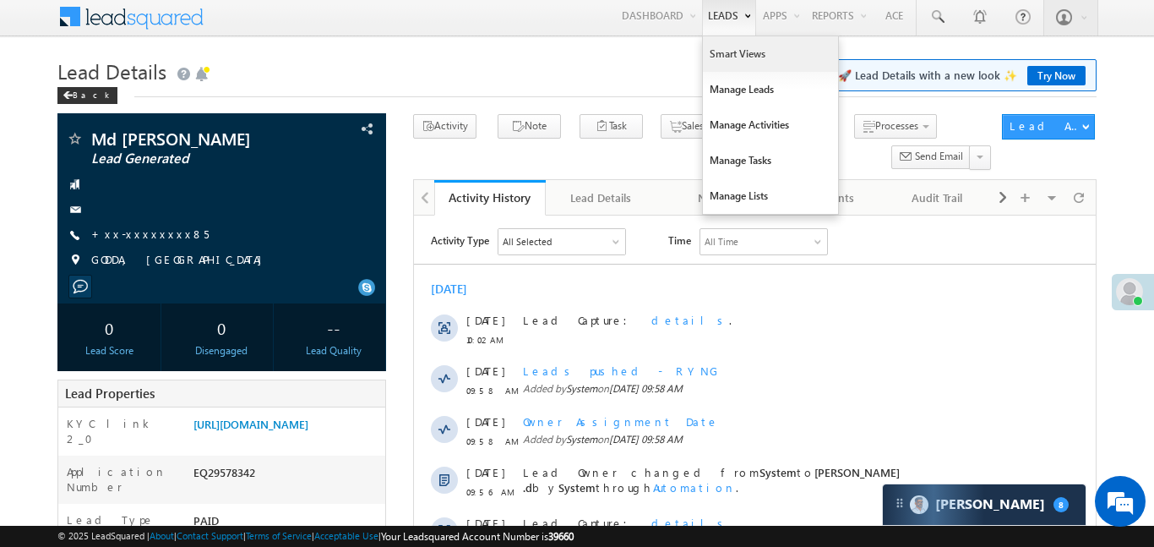
click at [741, 69] on link "Smart Views" at bounding box center [770, 53] width 135 height 35
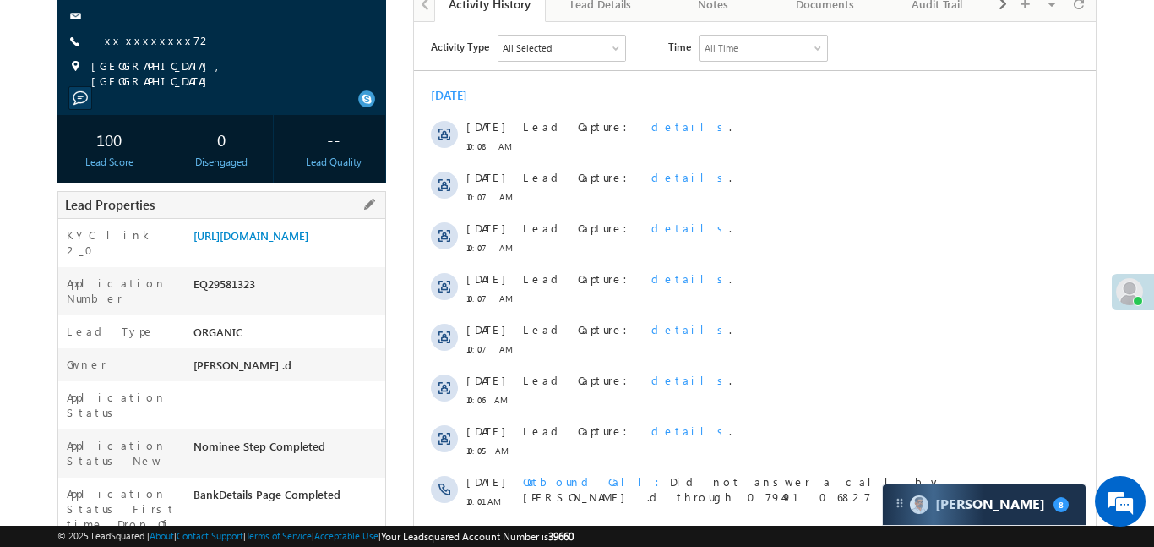
scroll to position [213, 0]
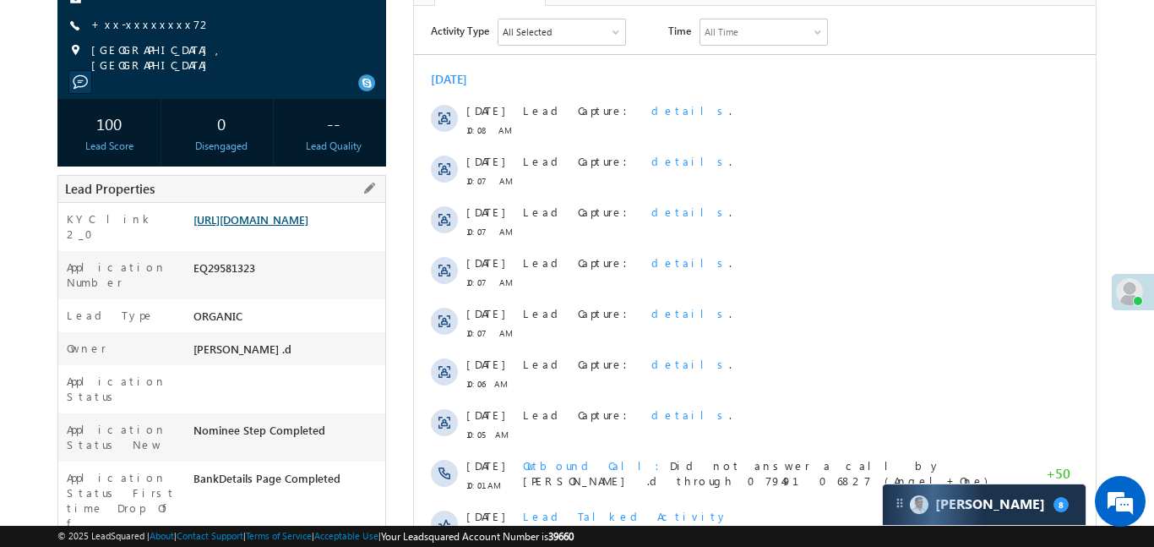
click at [291, 220] on link "https://angelbroking1-pk3em7sa.customui-test.leadsquared.com?leadId=baf61816-c9…" at bounding box center [250, 219] width 115 height 14
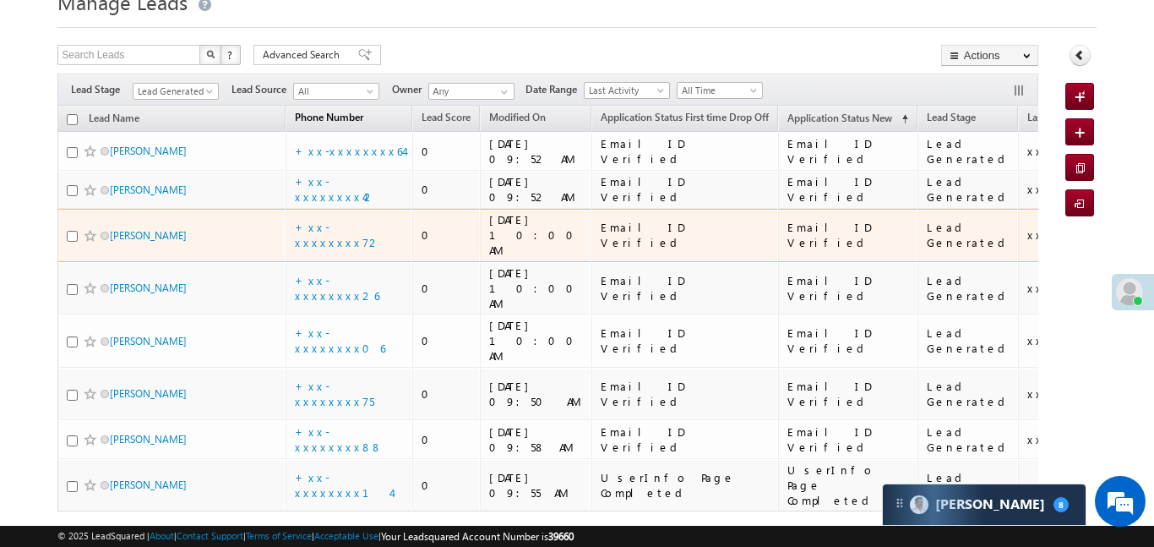
scroll to position [101, 0]
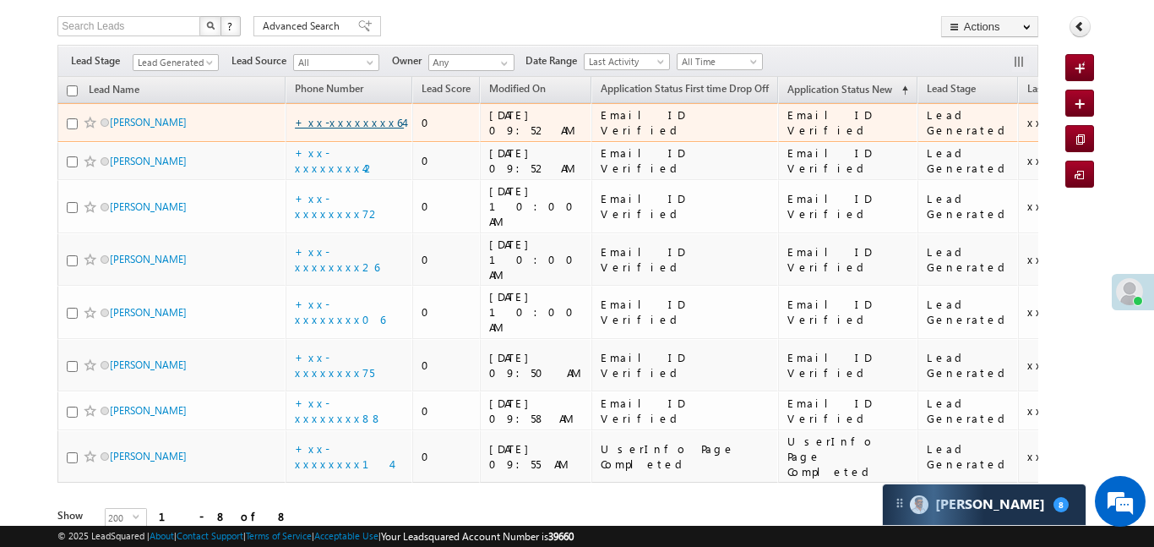
click at [340, 116] on link "+xx-xxxxxxxx64" at bounding box center [349, 122] width 109 height 14
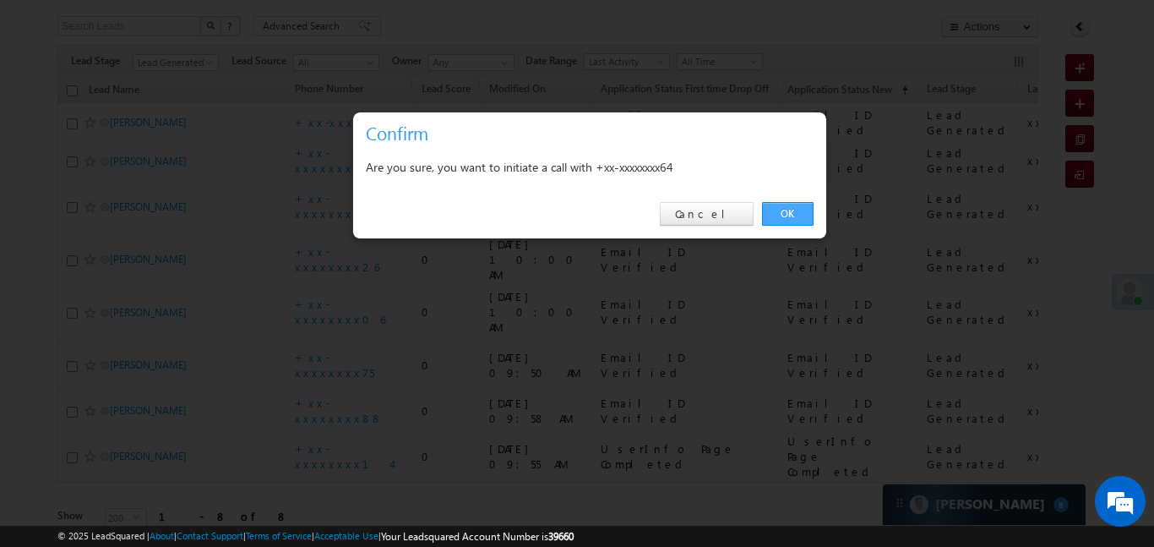
click at [802, 209] on link "OK" at bounding box center [788, 214] width 52 height 24
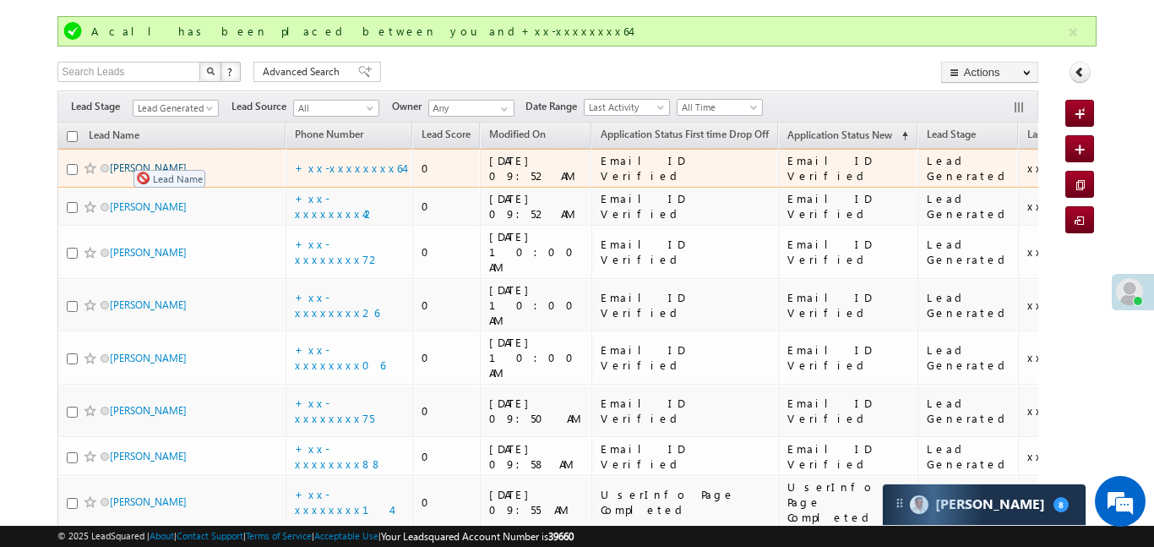
drag, startPoint x: 144, startPoint y: 132, endPoint x: 125, endPoint y: 161, distance: 34.9
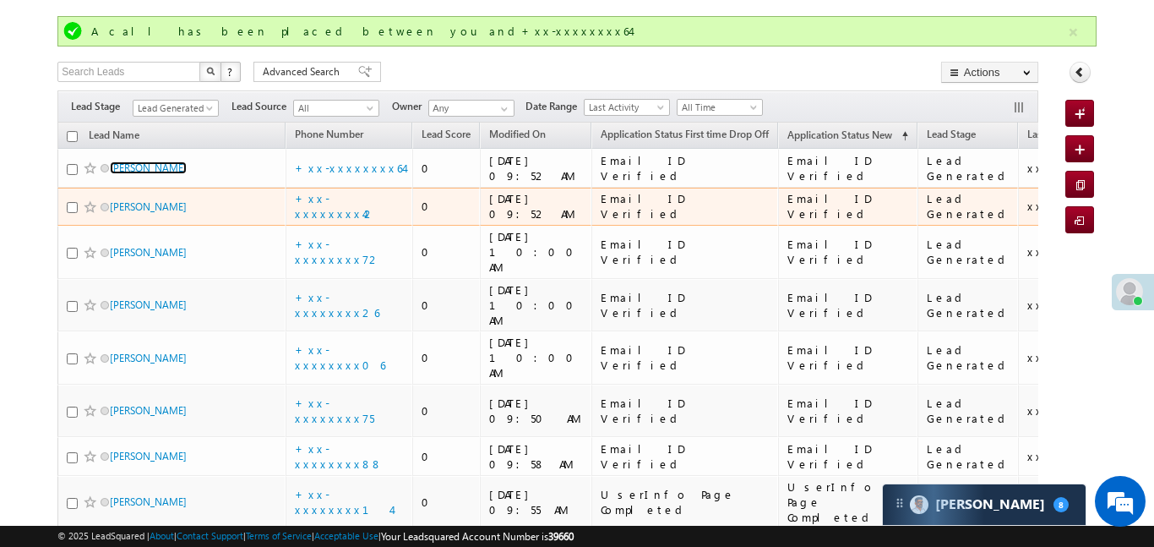
scroll to position [0, 0]
click at [343, 198] on link "+xx-xxxxxxxx42" at bounding box center [335, 206] width 81 height 30
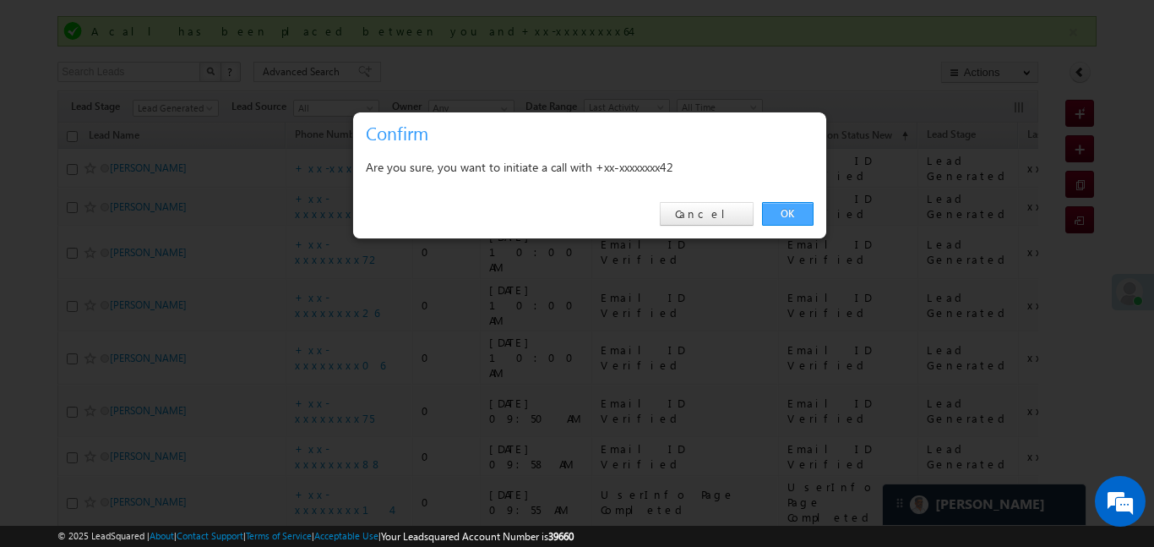
click at [790, 218] on link "OK" at bounding box center [788, 214] width 52 height 24
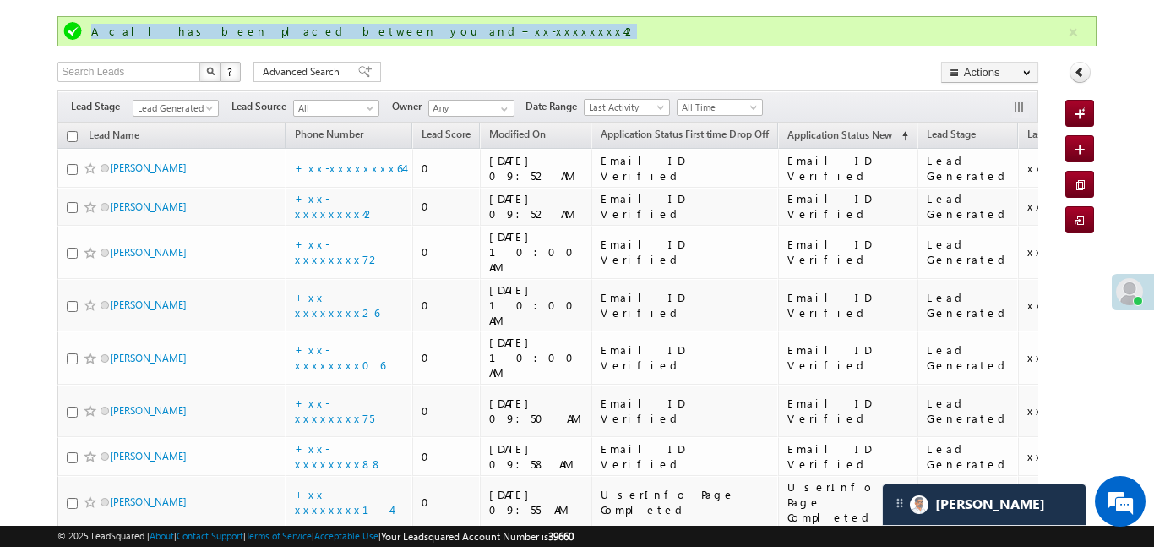
drag, startPoint x: 1084, startPoint y: 30, endPoint x: 1086, endPoint y: 21, distance: 8.8
click at [1086, 22] on div "A call has been placed between you and+xx-xxxxxxxx42" at bounding box center [576, 31] width 1038 height 30
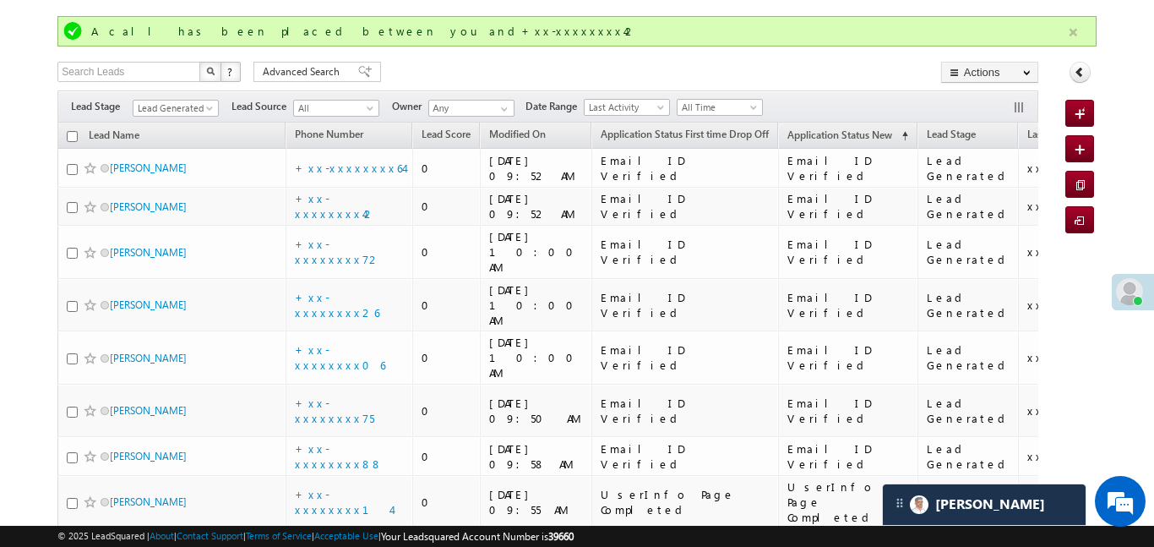
click at [1068, 36] on button "button" at bounding box center [1073, 32] width 21 height 21
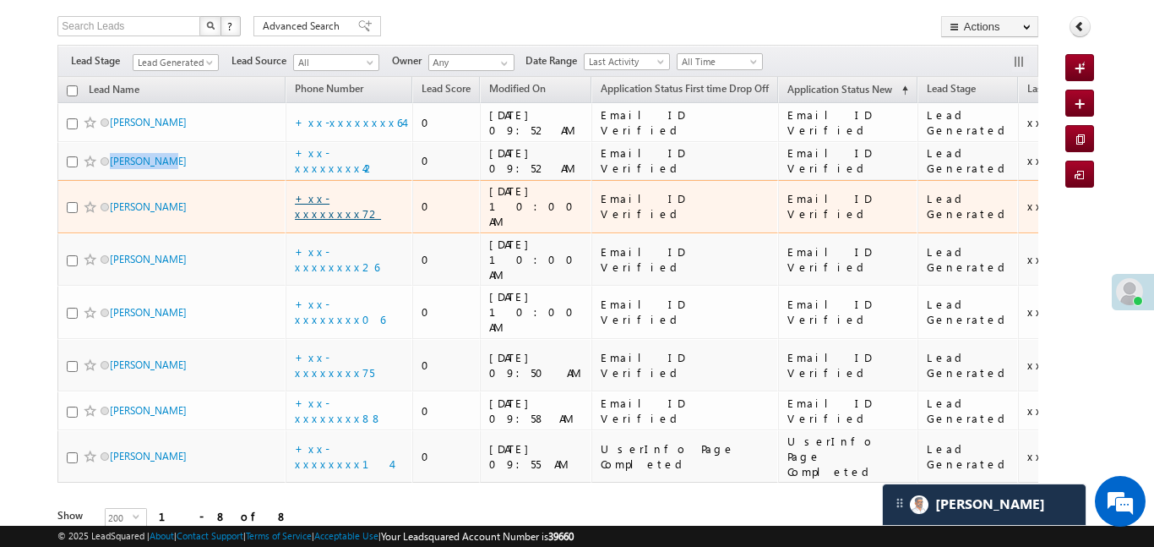
click at [358, 203] on link "+xx-xxxxxxxx72" at bounding box center [338, 206] width 86 height 30
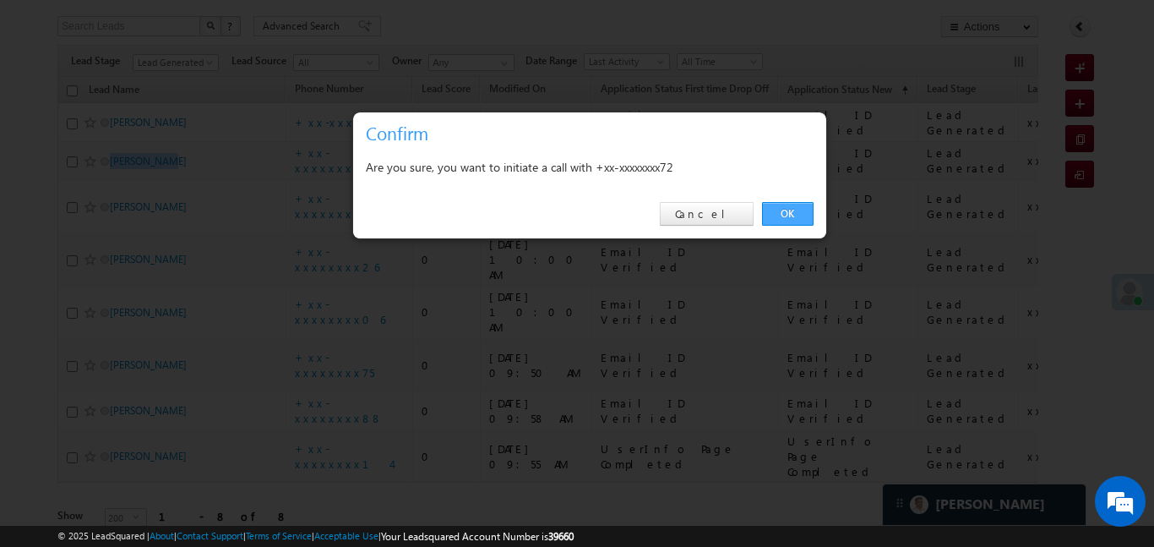
click at [790, 215] on link "OK" at bounding box center [788, 214] width 52 height 24
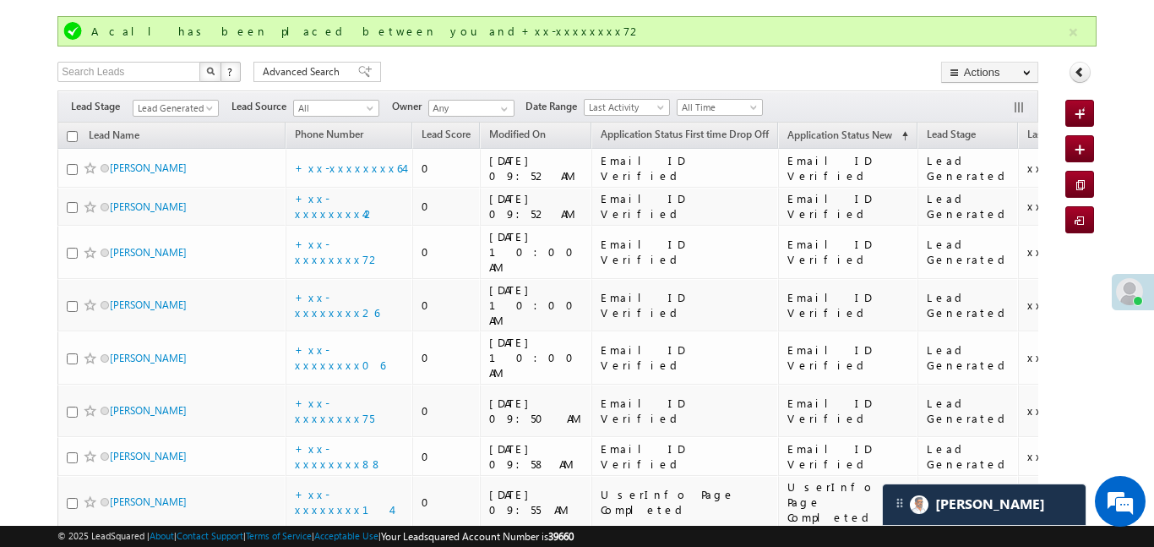
click at [477, 523] on div "Lead Name Phone Number Lead Score Modified On" at bounding box center [547, 361] width 981 height 478
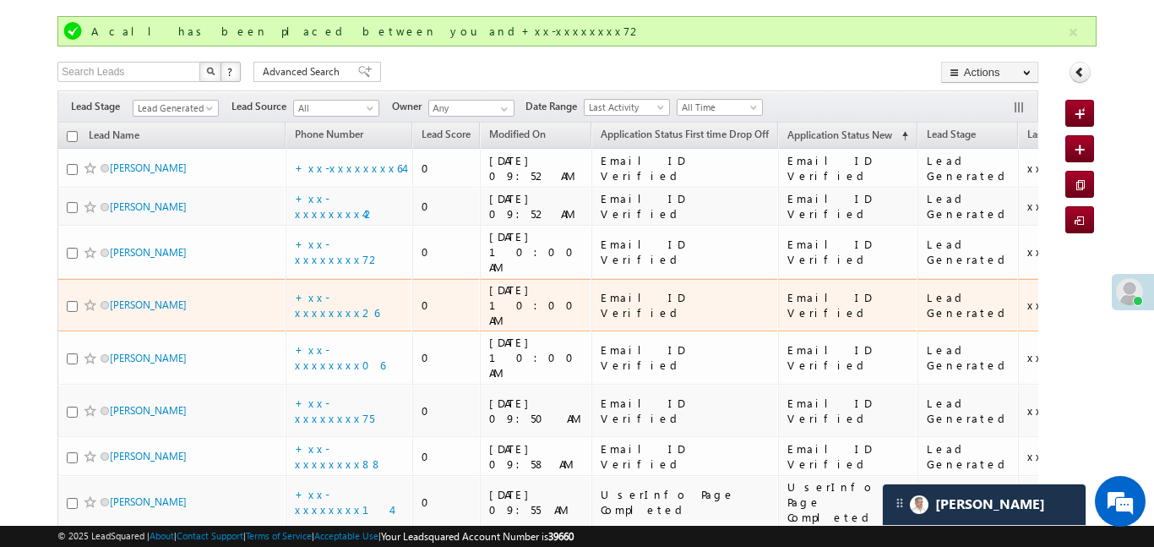
click at [360, 290] on div "+xx-xxxxxxxx26" at bounding box center [350, 305] width 110 height 30
click at [353, 290] on link "+xx-xxxxxxxx26" at bounding box center [337, 305] width 84 height 30
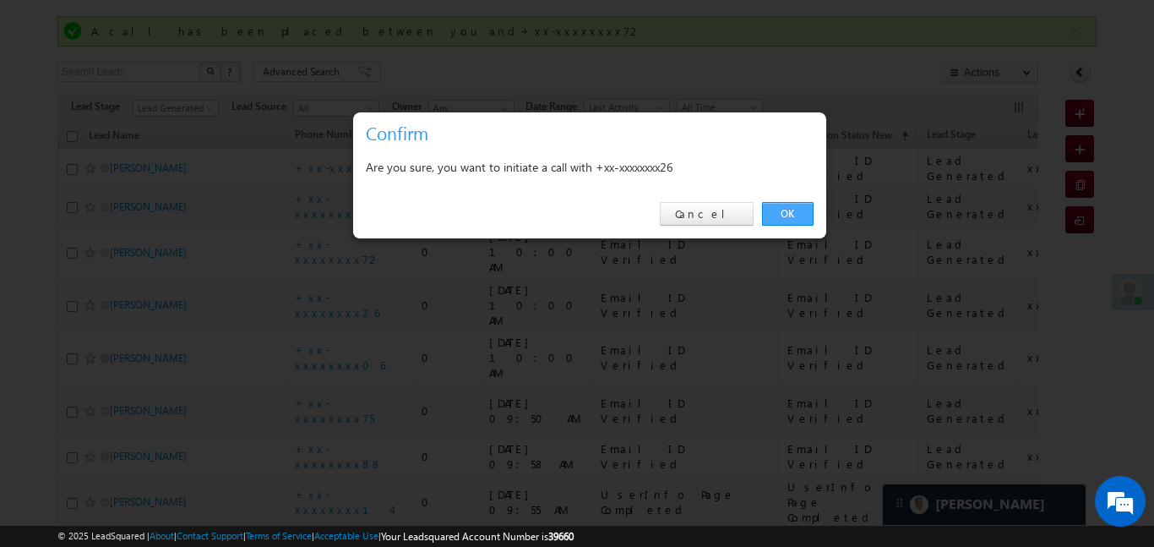
click at [798, 215] on link "OK" at bounding box center [788, 214] width 52 height 24
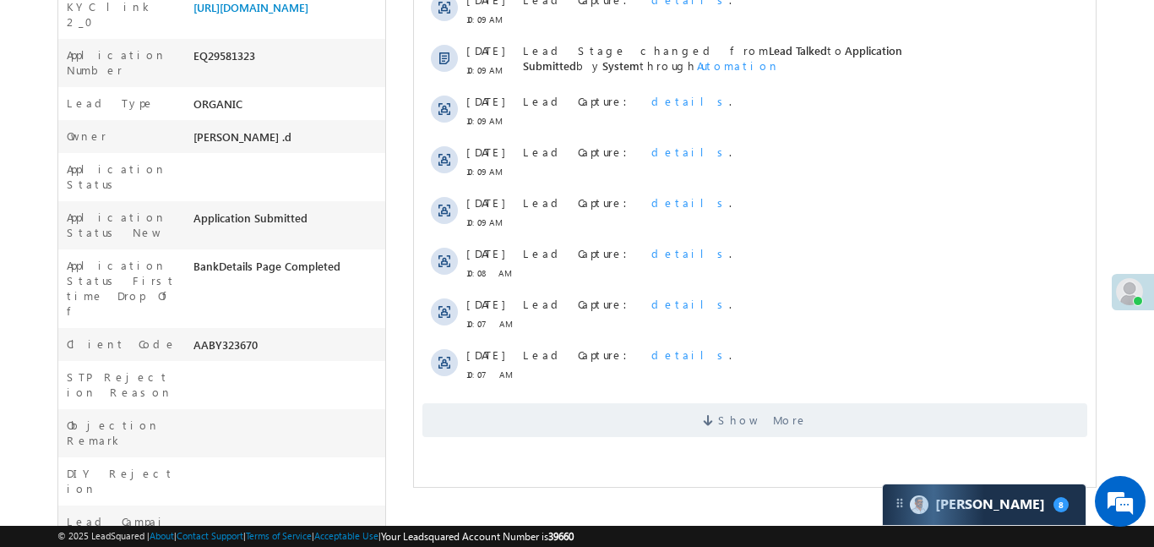
scroll to position [471, 0]
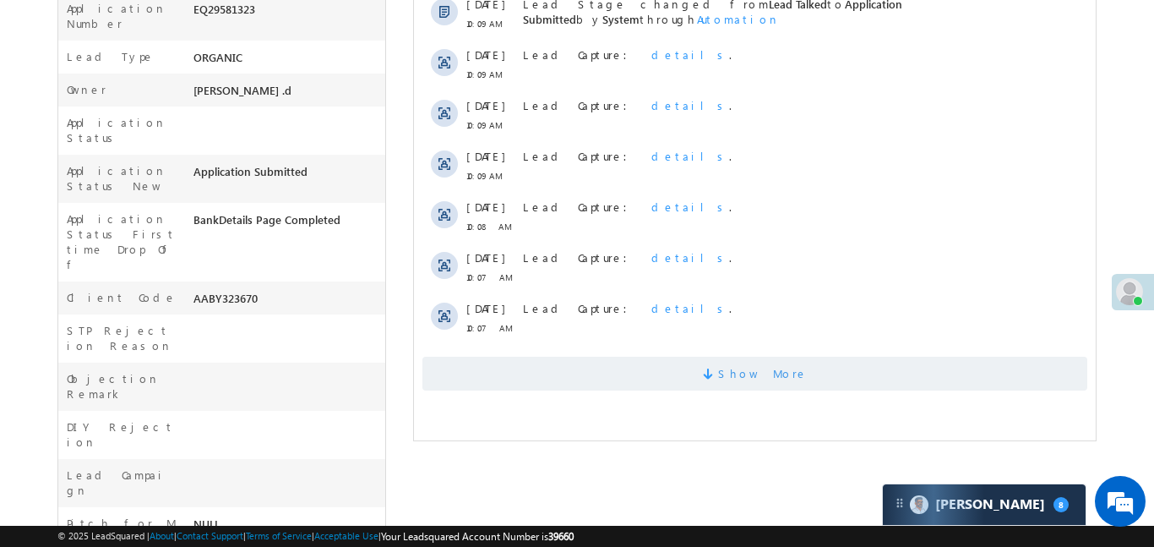
click at [753, 381] on span "Show More" at bounding box center [762, 373] width 90 height 34
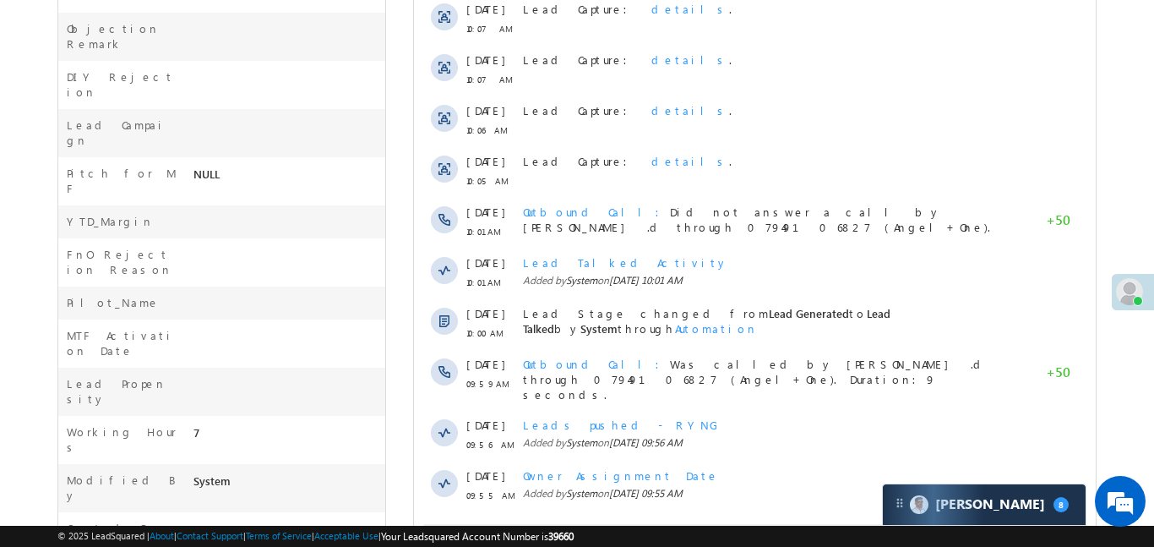
scroll to position [0, 0]
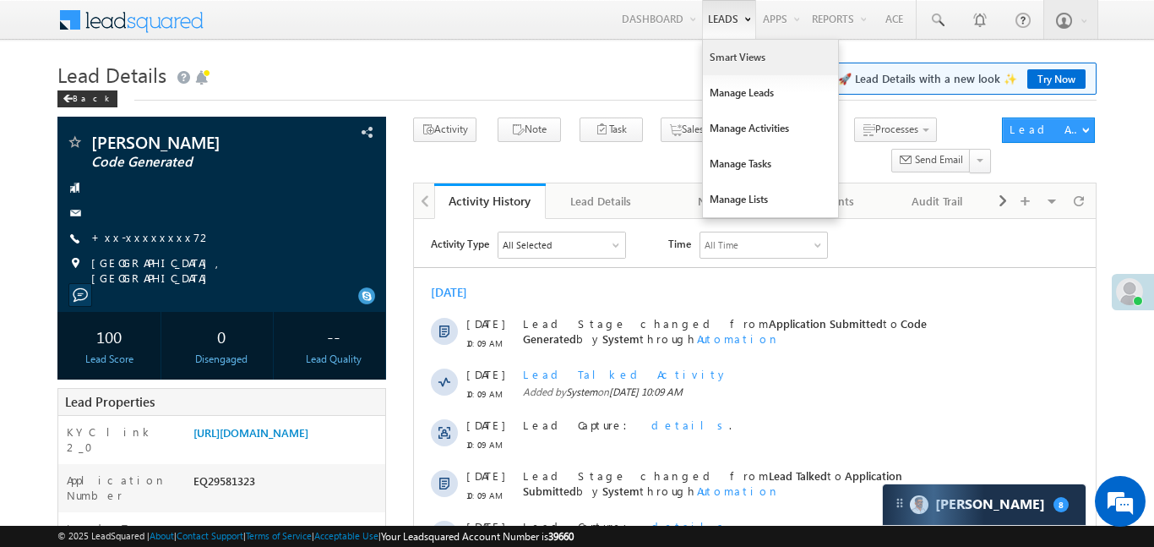
click at [735, 66] on link "Smart Views" at bounding box center [770, 57] width 135 height 35
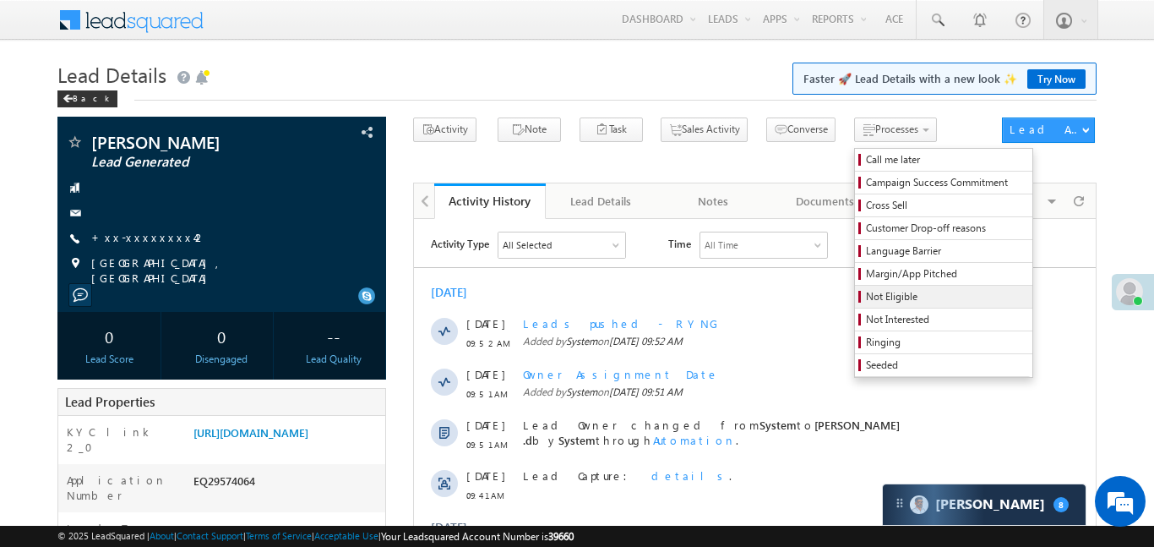
click at [869, 299] on span "Not Eligible" at bounding box center [946, 296] width 160 height 15
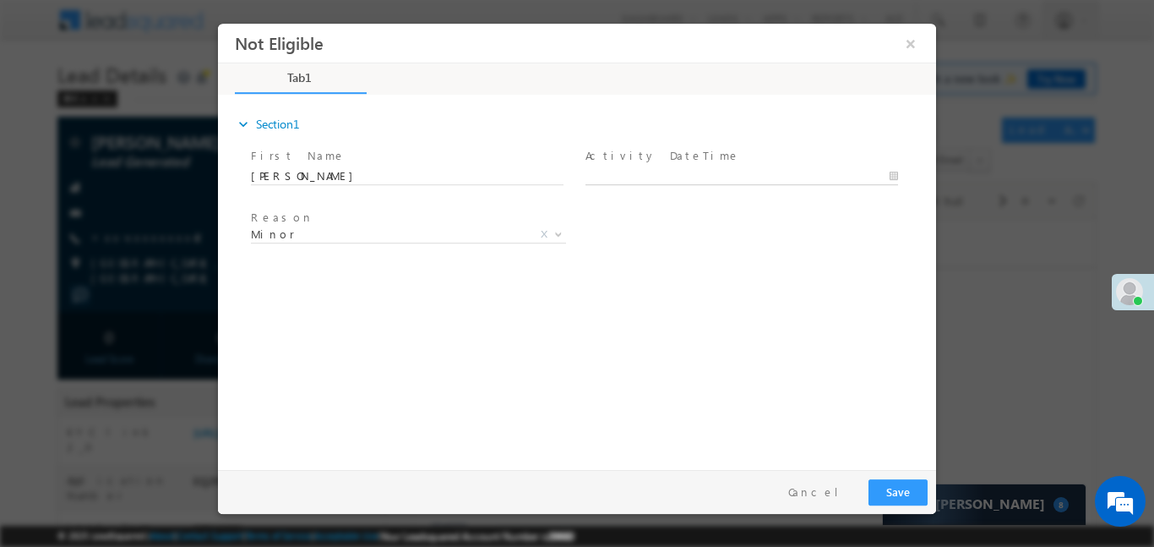
type input "[DATE] 10:10 AM"
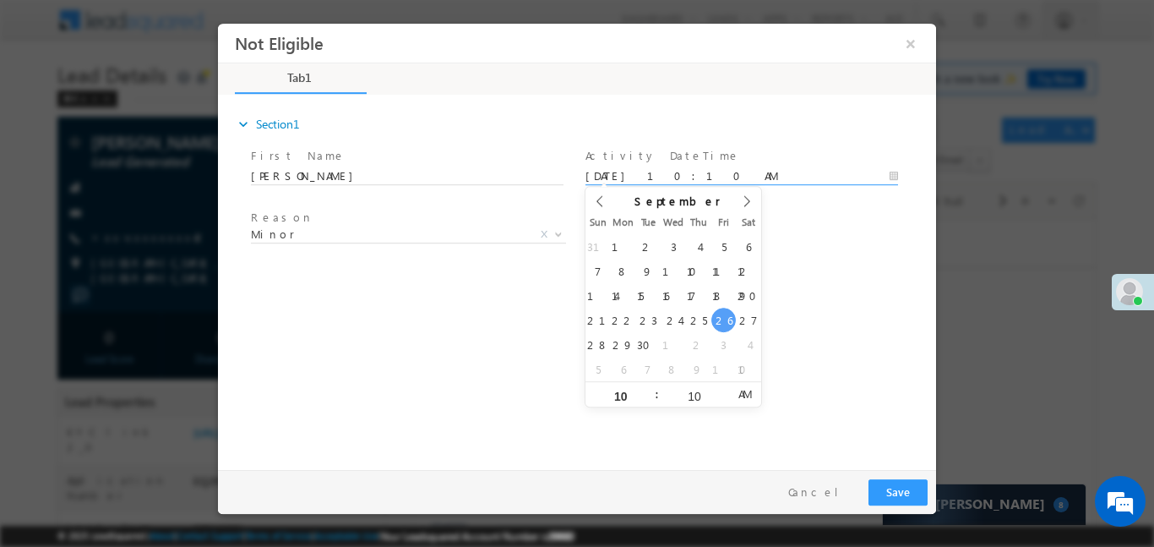
click at [826, 170] on input "[DATE] 10:10 AM" at bounding box center [741, 175] width 313 height 17
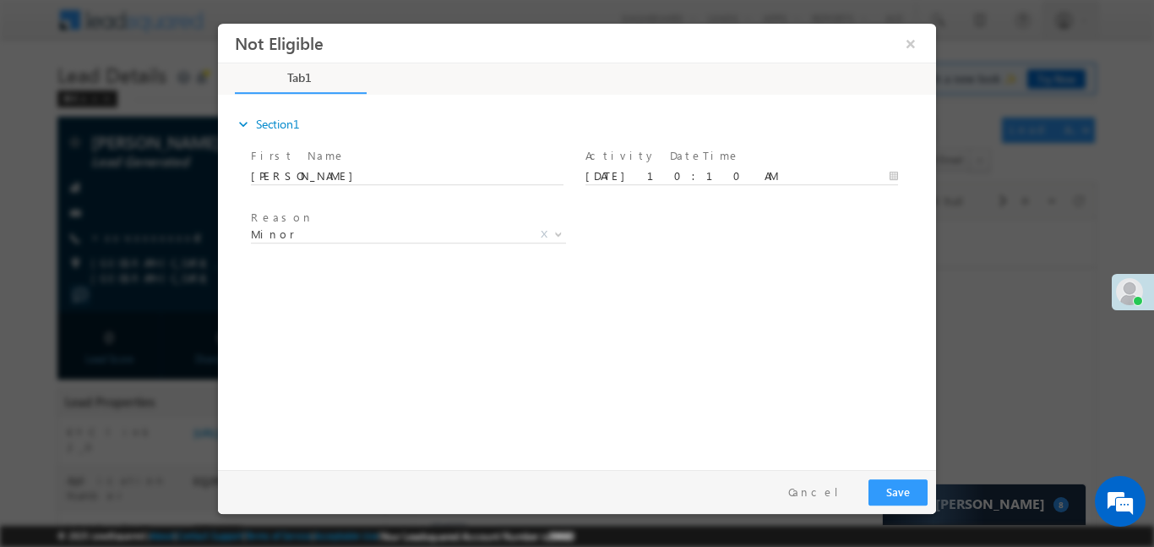
click at [831, 338] on div "expand_more Section1 First Name *" at bounding box center [581, 278] width 710 height 365
click at [633, 167] on input "[DATE] 10:10 AM" at bounding box center [741, 175] width 313 height 17
click at [917, 47] on button "×" at bounding box center [910, 42] width 29 height 31
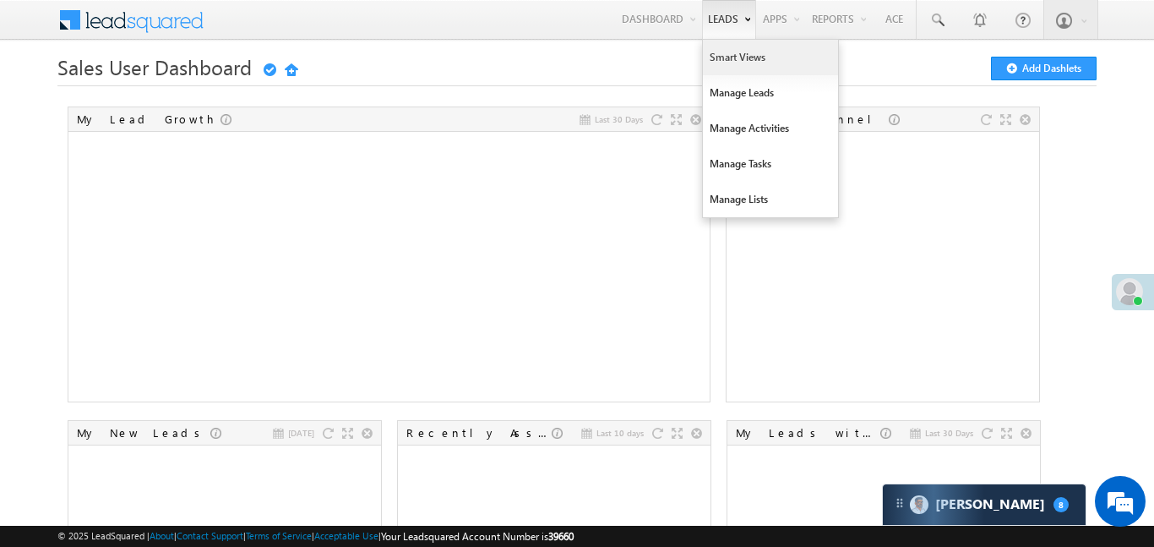
click at [741, 68] on link "Smart Views" at bounding box center [770, 57] width 135 height 35
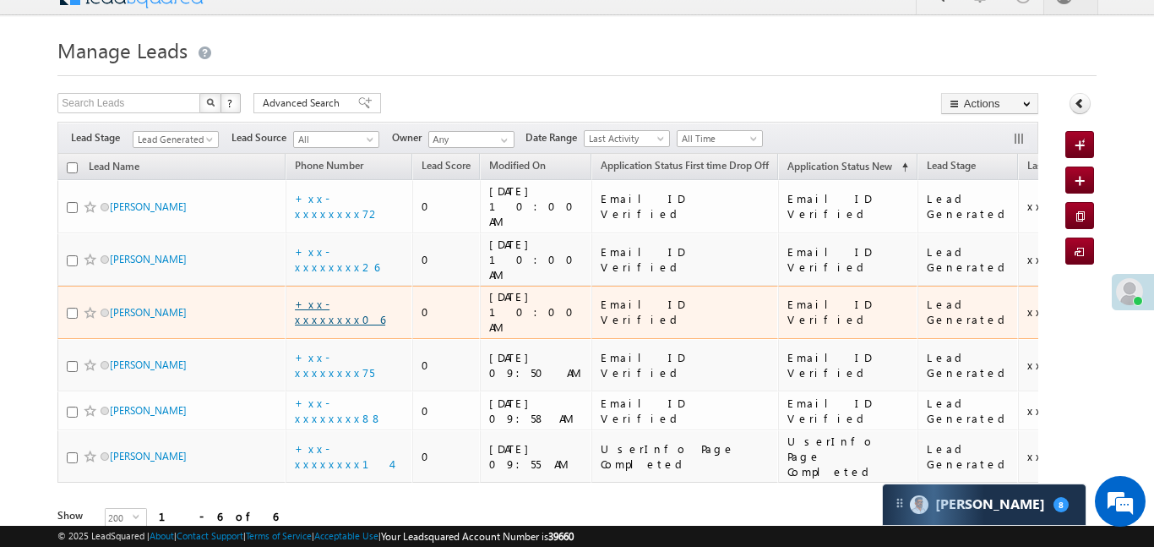
click at [341, 296] on link "+xx-xxxxxxxx06" at bounding box center [340, 311] width 90 height 30
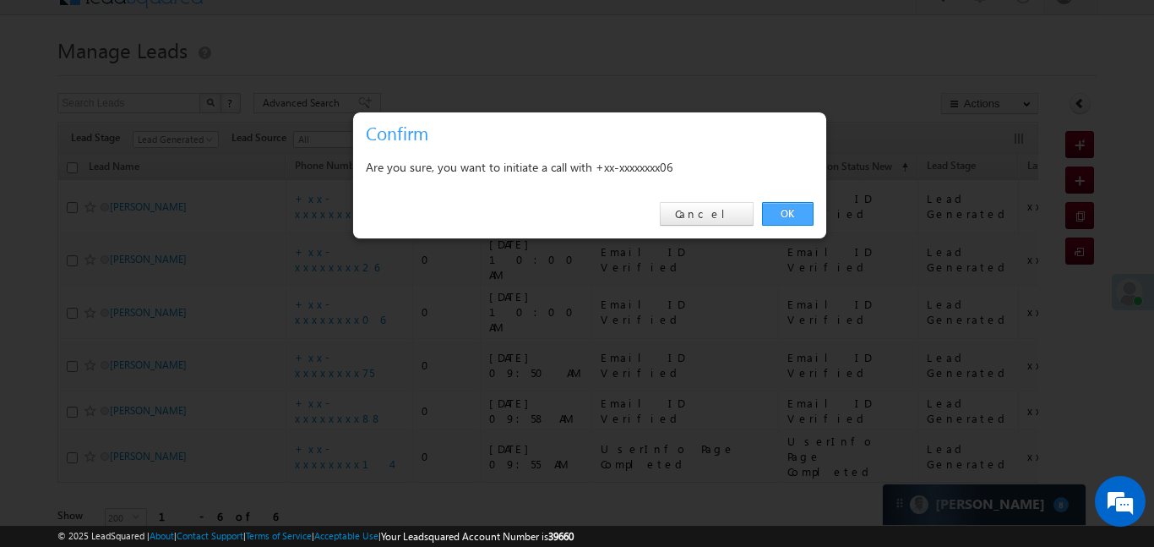
click at [808, 219] on link "OK" at bounding box center [788, 214] width 52 height 24
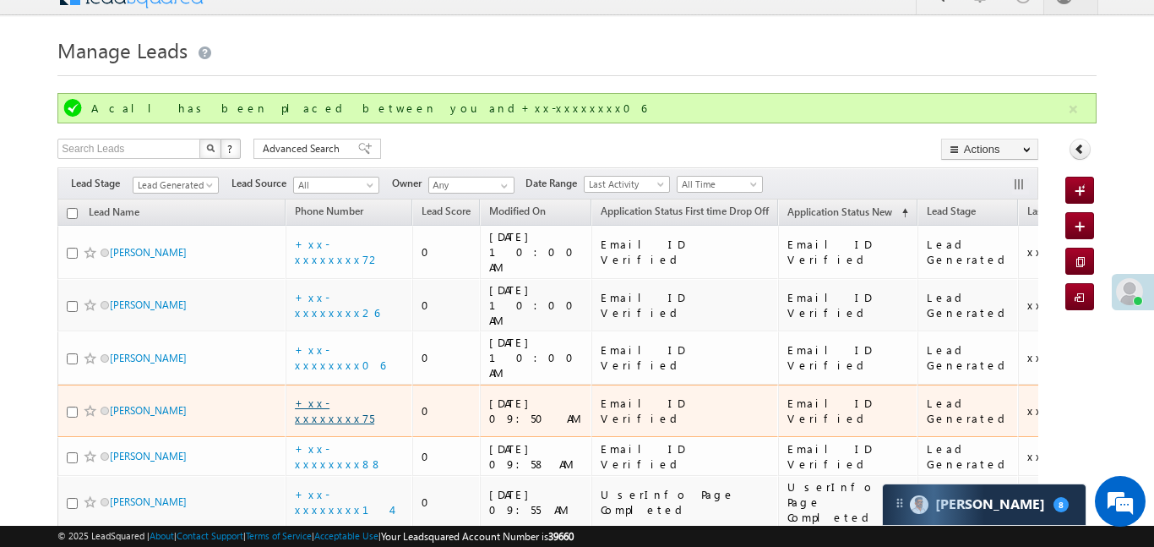
click at [334, 395] on link "+xx-xxxxxxxx75" at bounding box center [334, 410] width 79 height 30
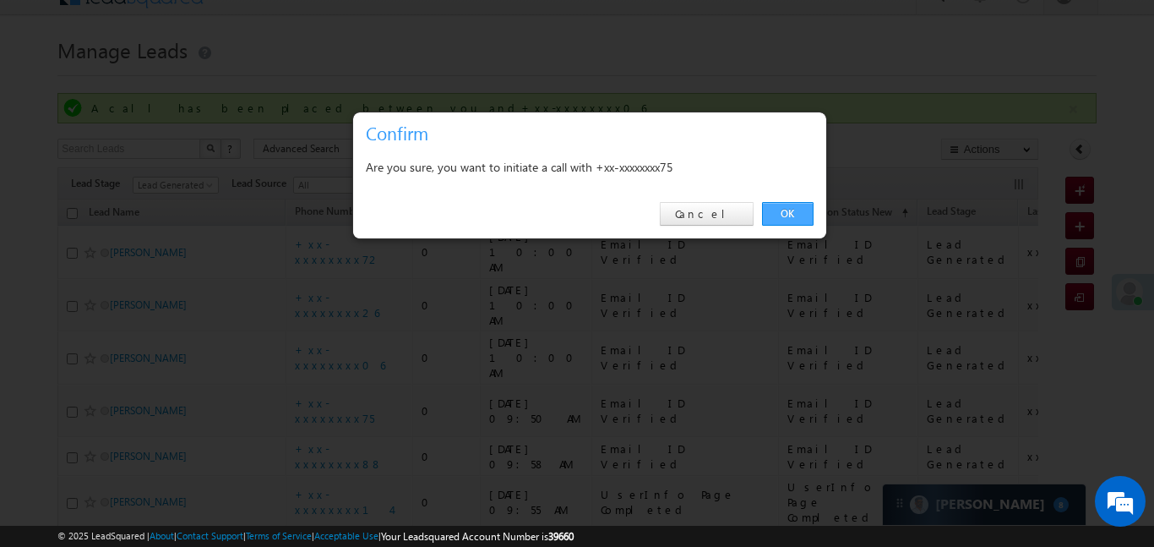
click at [775, 220] on link "OK" at bounding box center [788, 214] width 52 height 24
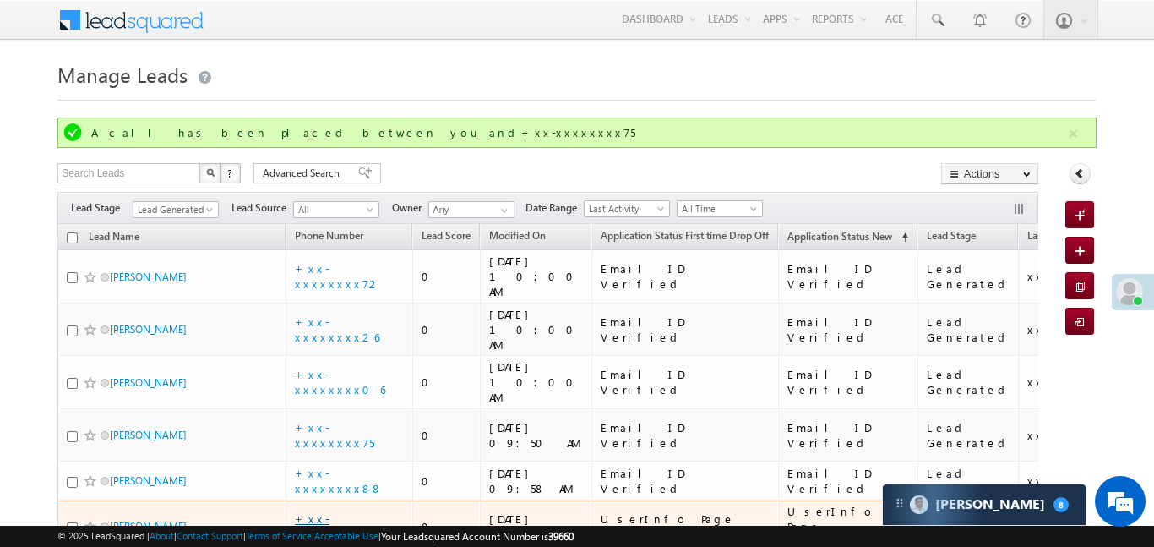
click at [361, 511] on link "+xx-xxxxxxxx14" at bounding box center [343, 526] width 96 height 30
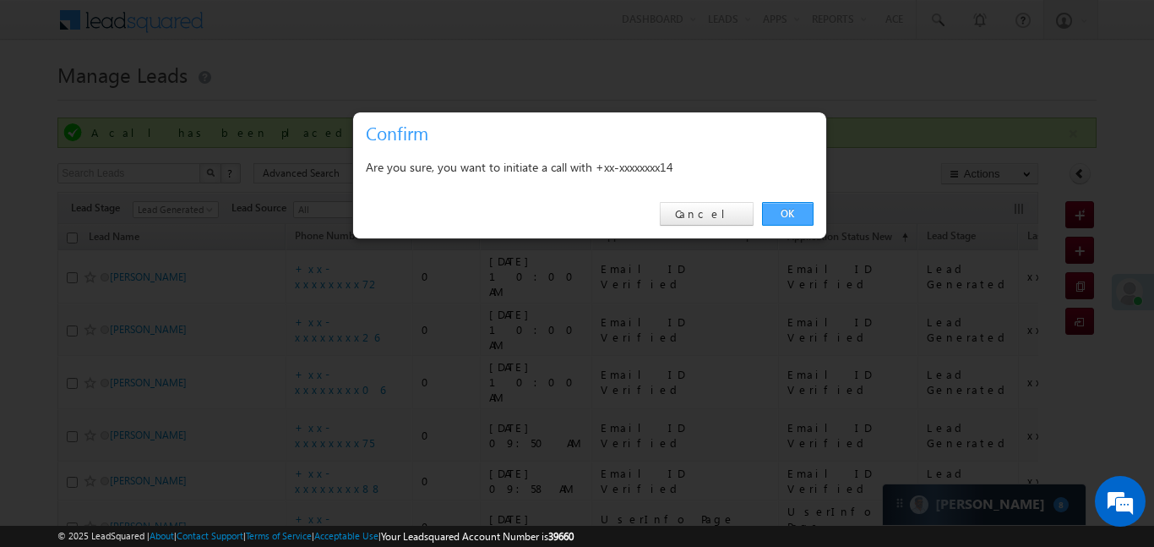
click at [780, 203] on link "OK" at bounding box center [788, 214] width 52 height 24
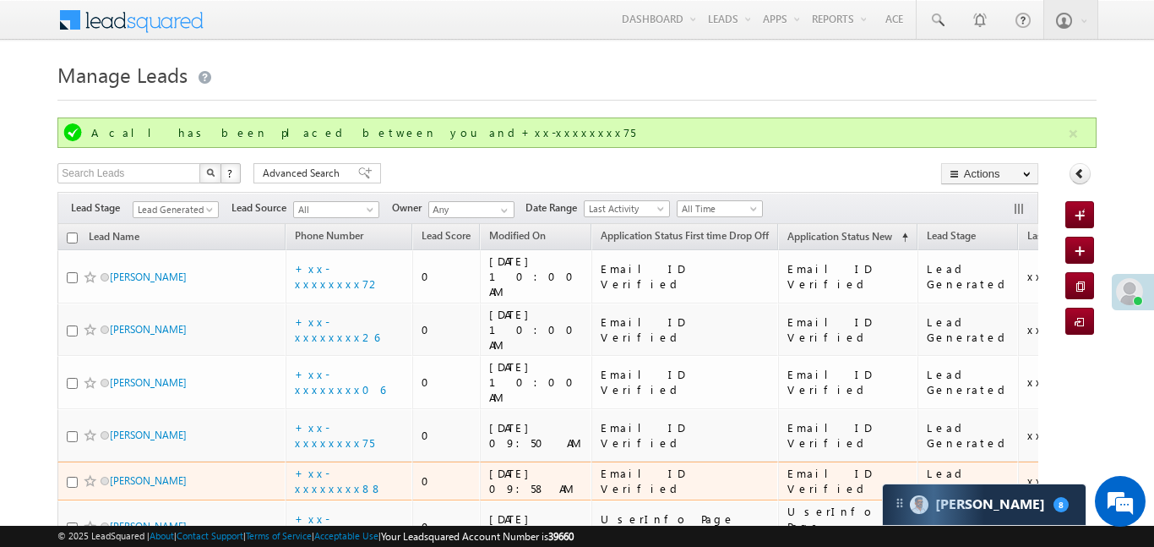
click at [349, 465] on div "+xx-xxxxxxxx88" at bounding box center [350, 480] width 110 height 30
click at [354, 465] on link "+xx-xxxxxxxx88" at bounding box center [339, 480] width 88 height 30
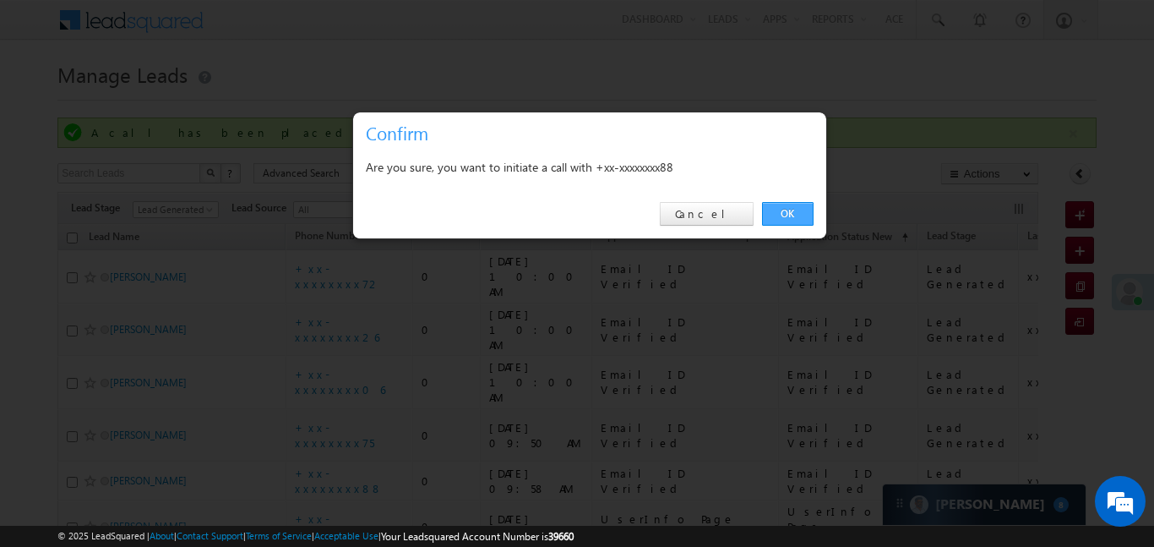
click at [793, 214] on link "OK" at bounding box center [788, 214] width 52 height 24
